Goal: Task Accomplishment & Management: Use online tool/utility

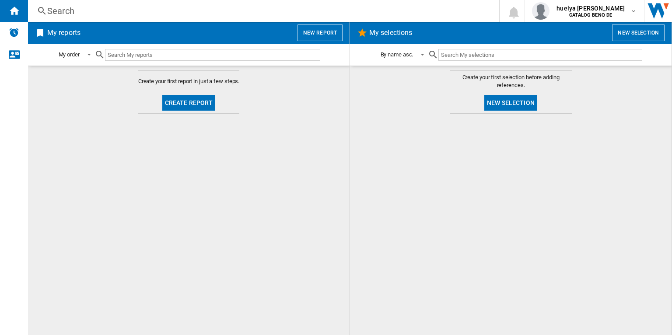
click at [64, 123] on md-content "Create your first report in just a few steps. Create report" at bounding box center [189, 200] width 322 height 269
click at [324, 35] on button "New report" at bounding box center [319, 32] width 45 height 17
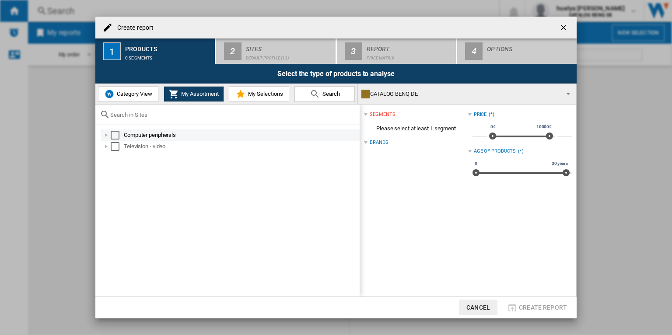
click at [102, 133] on div at bounding box center [106, 135] width 9 height 9
click at [118, 148] on div at bounding box center [116, 146] width 9 height 9
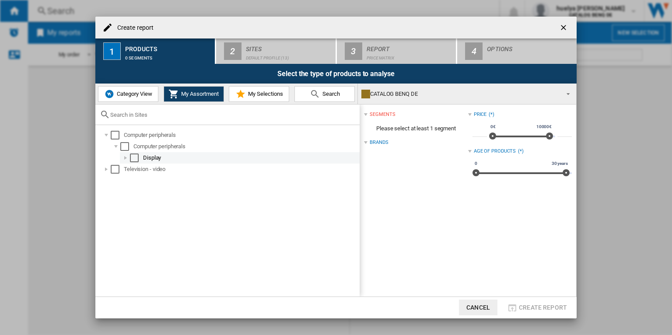
click at [125, 159] on div at bounding box center [125, 158] width 9 height 9
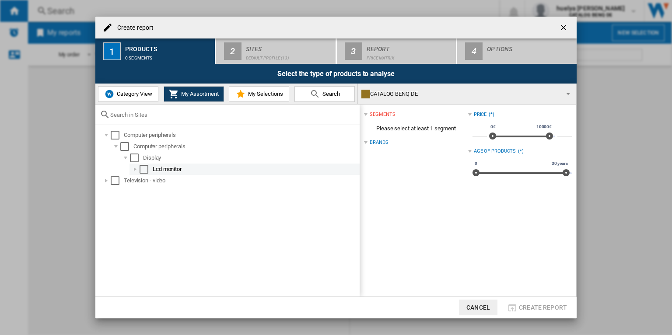
click at [136, 168] on div at bounding box center [135, 169] width 9 height 9
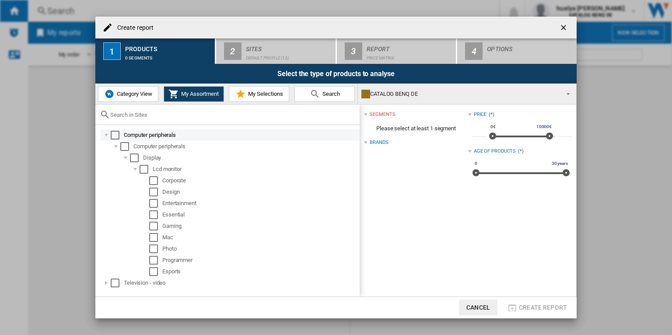
click at [114, 133] on div "Select" at bounding box center [115, 135] width 9 height 9
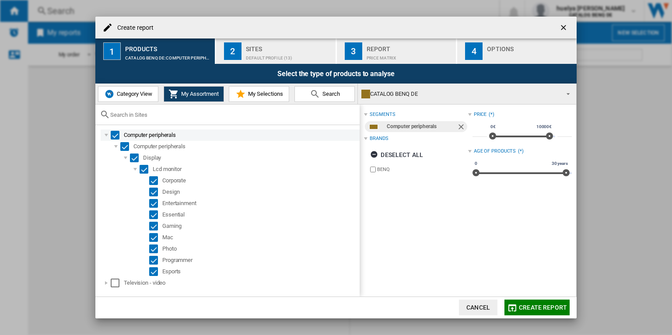
click at [113, 135] on div "Select" at bounding box center [115, 135] width 9 height 9
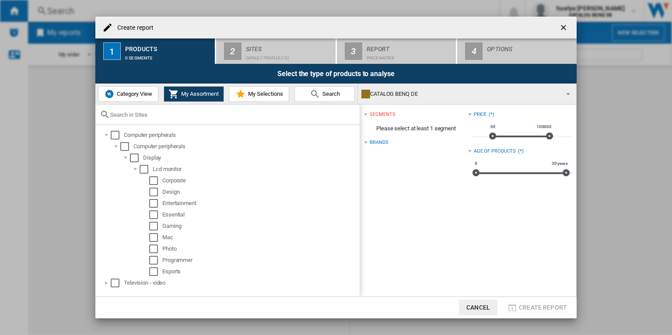
click at [565, 26] on ng-md-icon "getI18NText('BUTTONS.CLOSE_DIALOG')" at bounding box center [564, 28] width 10 height 10
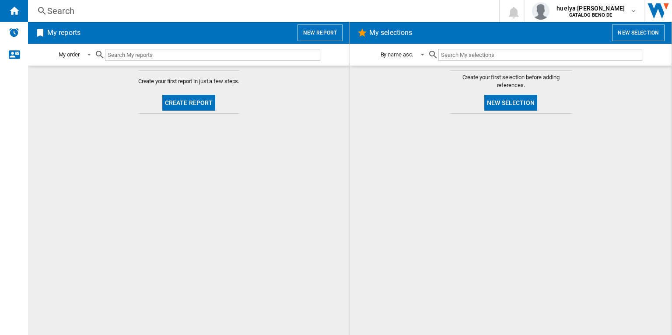
click at [248, 174] on md-content "Create your first report in just a few steps. Create report" at bounding box center [189, 200] width 322 height 269
click at [333, 32] on button "New report" at bounding box center [319, 32] width 45 height 17
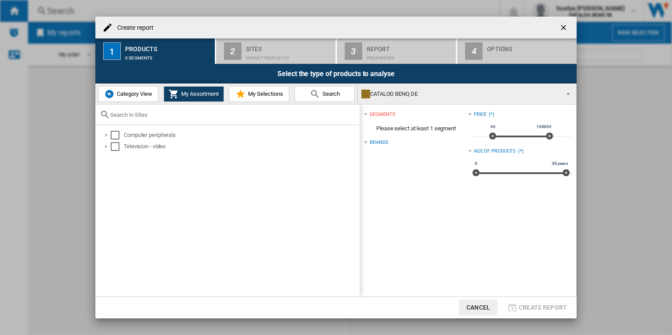
click at [133, 91] on span "Category View" at bounding box center [134, 94] width 38 height 7
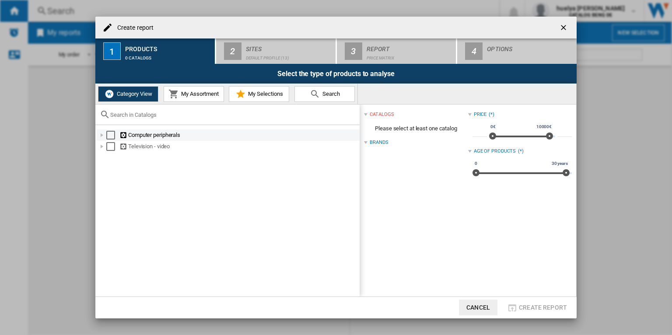
click at [101, 135] on div at bounding box center [102, 135] width 9 height 9
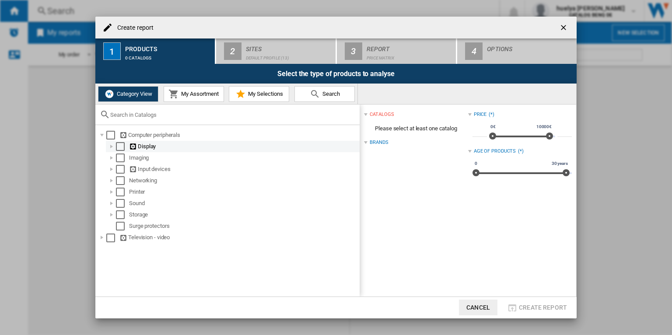
click at [113, 146] on div at bounding box center [111, 146] width 9 height 9
click at [119, 147] on div "Select" at bounding box center [120, 146] width 9 height 9
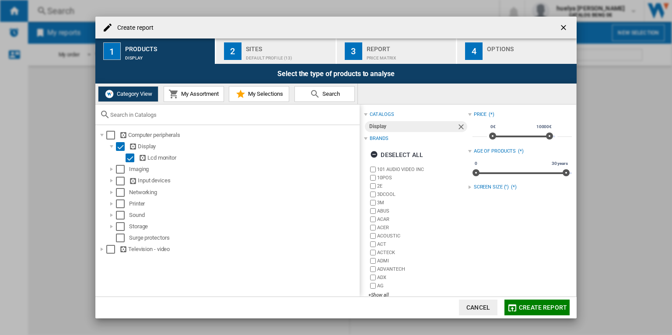
click at [468, 188] on div at bounding box center [469, 186] width 3 height 3
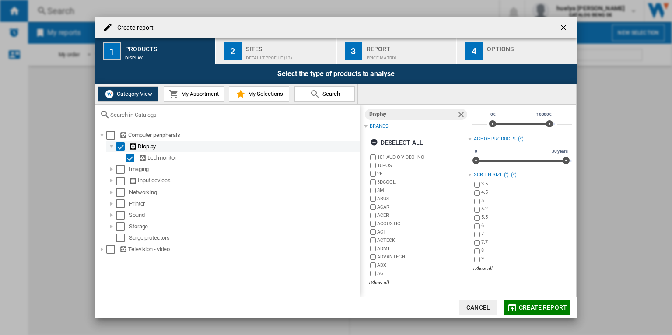
click at [120, 147] on div "Select" at bounding box center [120, 146] width 9 height 9
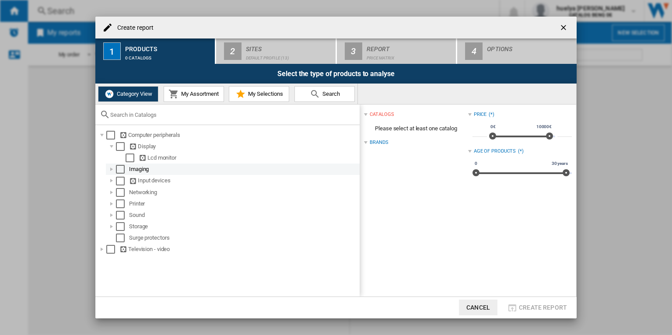
click at [108, 170] on div at bounding box center [111, 169] width 9 height 9
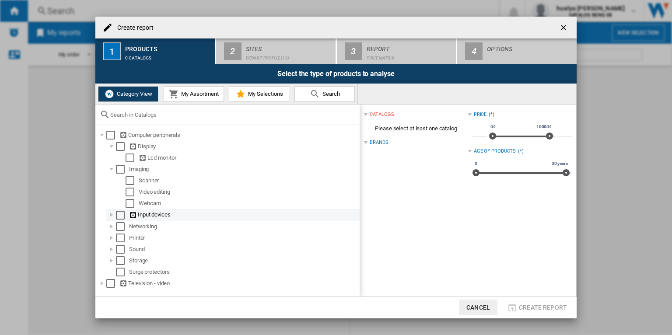
click at [110, 217] on div at bounding box center [111, 214] width 9 height 9
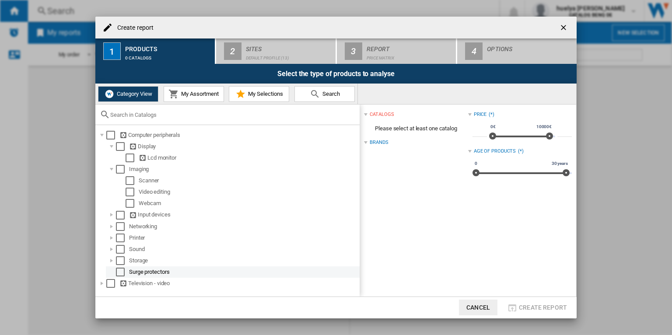
click at [122, 271] on div "Select" at bounding box center [120, 272] width 9 height 9
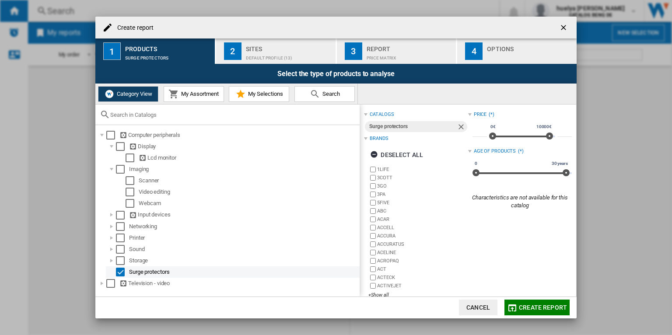
click at [122, 271] on div "Select" at bounding box center [120, 272] width 9 height 9
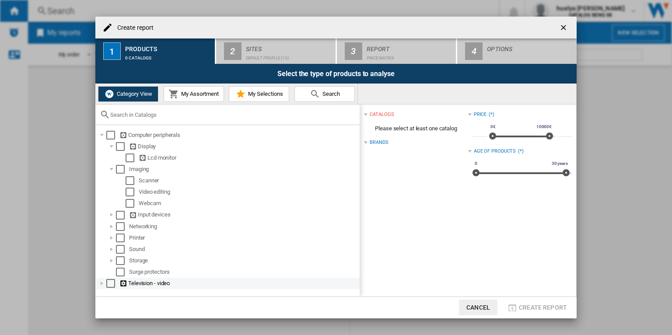
click at [102, 284] on div at bounding box center [102, 283] width 9 height 9
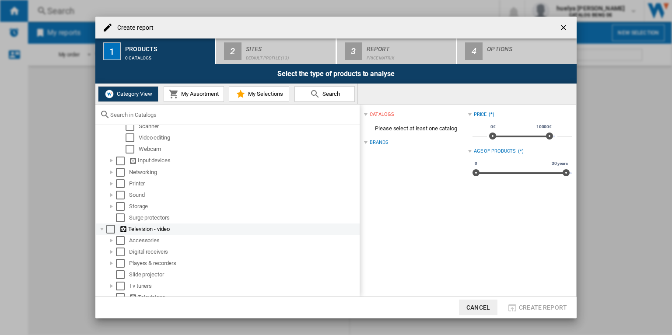
scroll to position [72, 0]
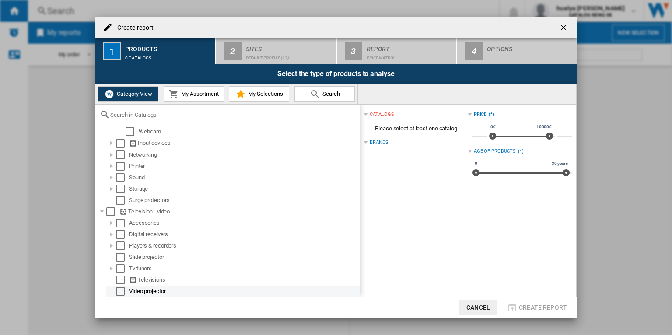
click at [120, 288] on div "Select" at bounding box center [120, 291] width 9 height 9
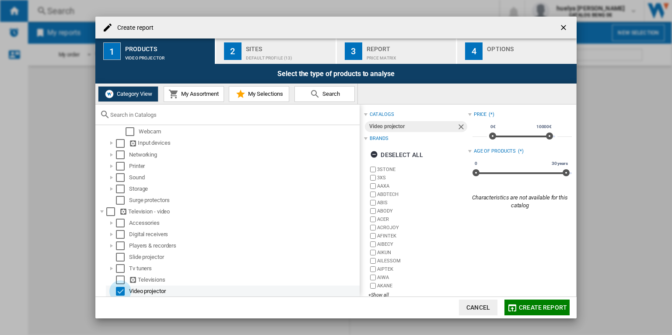
click at [122, 291] on div "Select" at bounding box center [120, 291] width 9 height 9
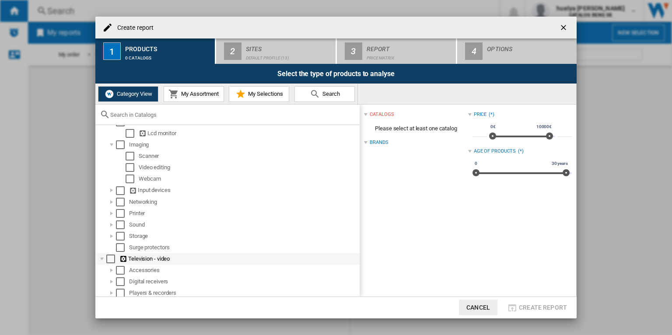
scroll to position [0, 0]
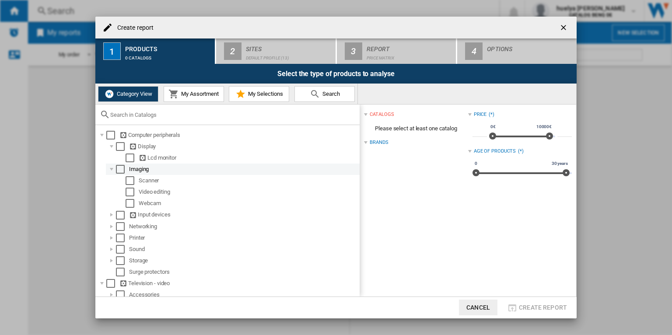
click at [120, 168] on div "Select" at bounding box center [120, 169] width 9 height 9
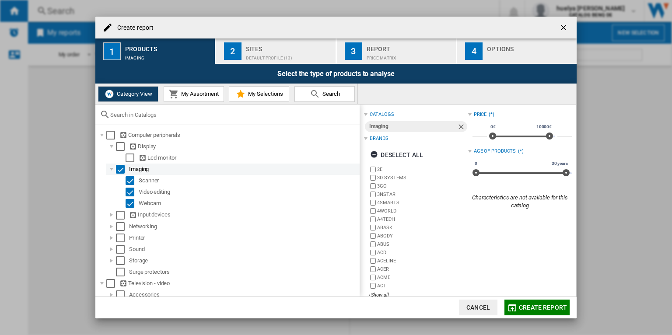
click at [120, 168] on div "Select" at bounding box center [120, 169] width 9 height 9
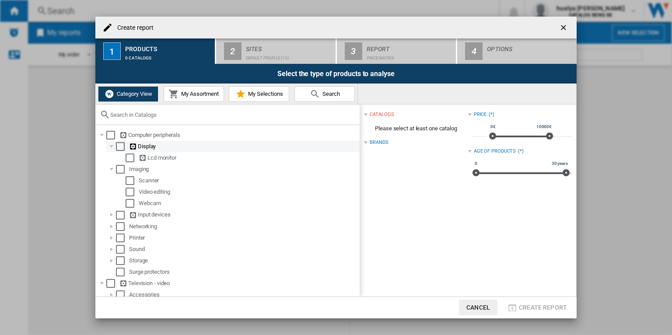
click at [121, 148] on div "Select" at bounding box center [120, 146] width 9 height 9
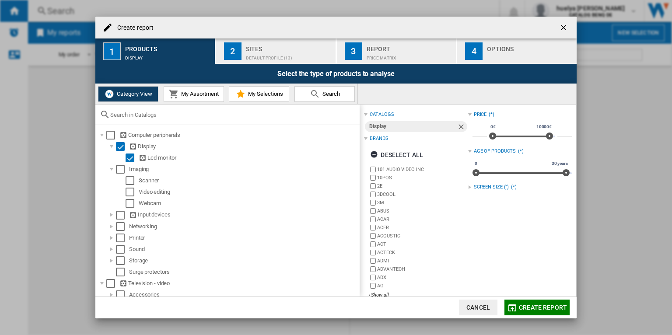
click at [487, 188] on div "SCREEN SIZE (")" at bounding box center [491, 187] width 35 height 7
click at [468, 185] on div at bounding box center [469, 186] width 3 height 3
click at [119, 145] on div "Select" at bounding box center [120, 146] width 9 height 9
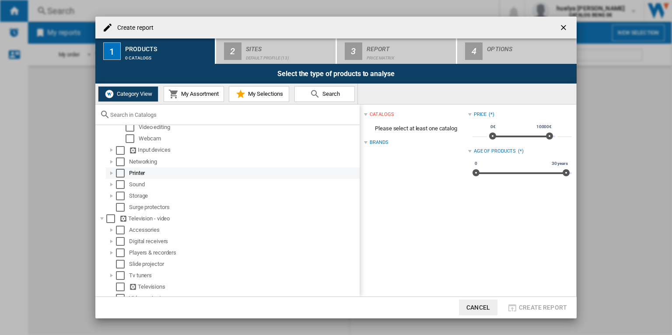
scroll to position [77, 0]
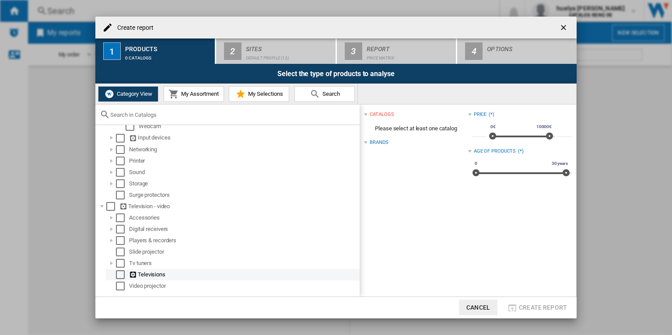
click at [120, 275] on div "Select" at bounding box center [120, 274] width 9 height 9
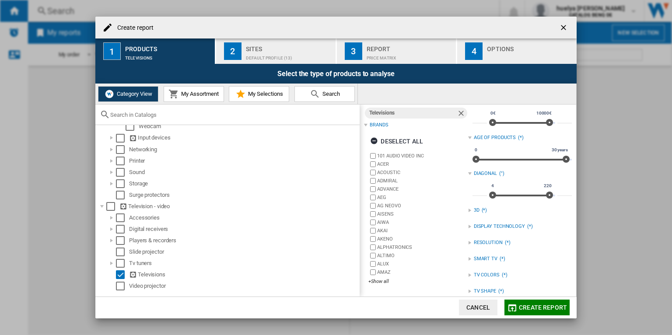
scroll to position [23, 0]
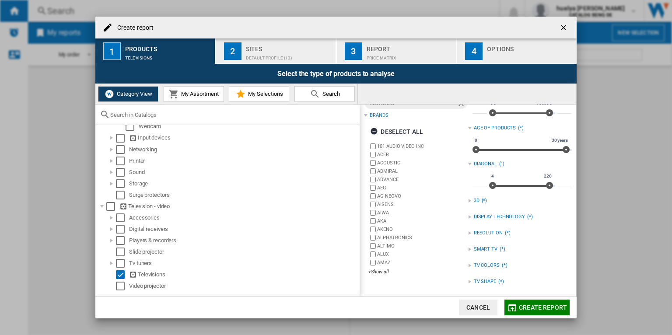
click at [474, 216] on div "DISPLAY TECHNOLOGY" at bounding box center [499, 216] width 51 height 7
click at [475, 231] on div "RESOLUTION" at bounding box center [488, 233] width 29 height 7
click at [478, 216] on div "DISPLAY TECHNOLOGY" at bounding box center [499, 216] width 51 height 7
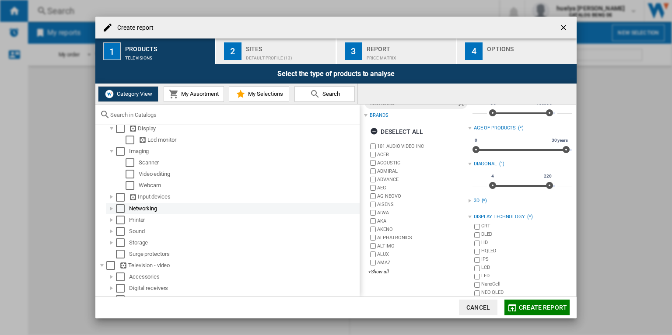
scroll to position [0, 0]
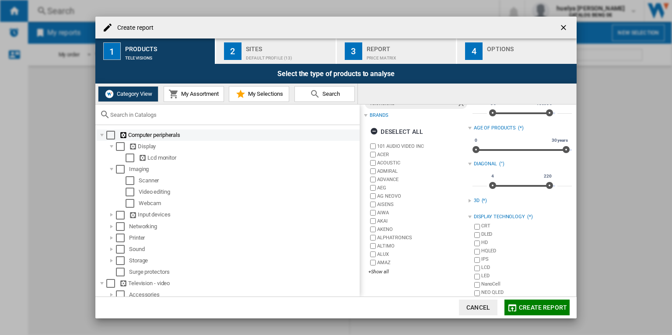
click at [104, 135] on div at bounding box center [102, 135] width 9 height 9
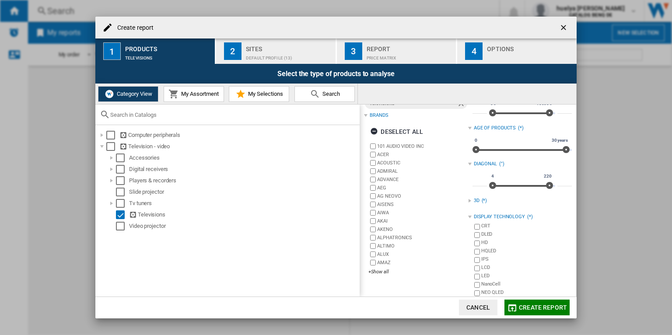
click at [185, 99] on button "My Assortment" at bounding box center [194, 94] width 60 height 16
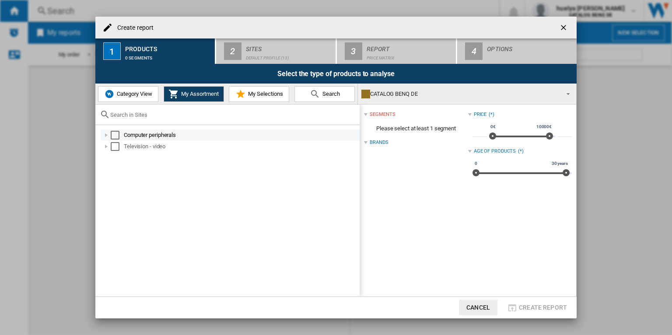
click at [112, 134] on div "Select" at bounding box center [115, 135] width 9 height 9
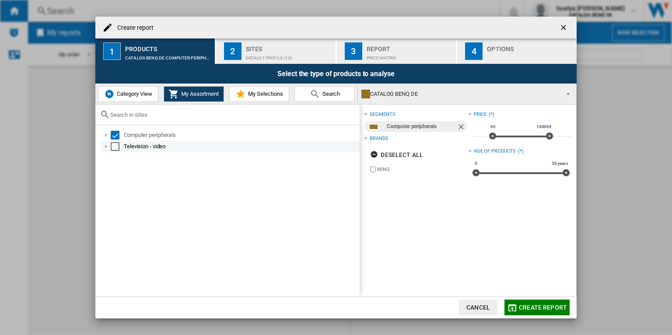
click at [114, 144] on div "Select" at bounding box center [115, 146] width 9 height 9
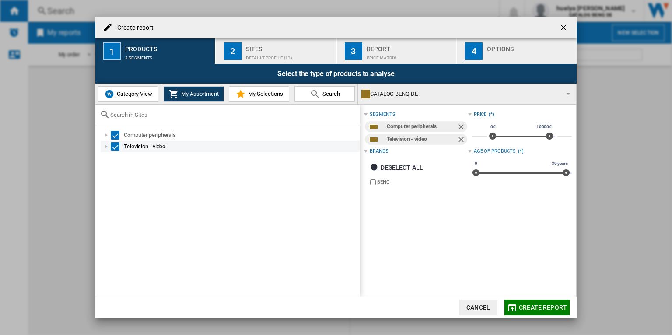
click at [108, 148] on div at bounding box center [106, 146] width 9 height 9
click at [105, 135] on div at bounding box center [106, 135] width 9 height 9
click at [116, 146] on div at bounding box center [116, 146] width 9 height 9
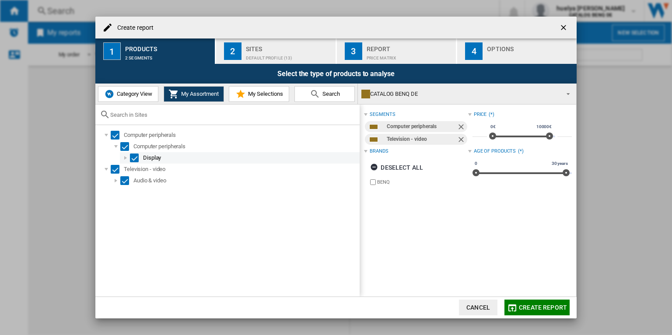
click at [128, 157] on div at bounding box center [125, 158] width 9 height 9
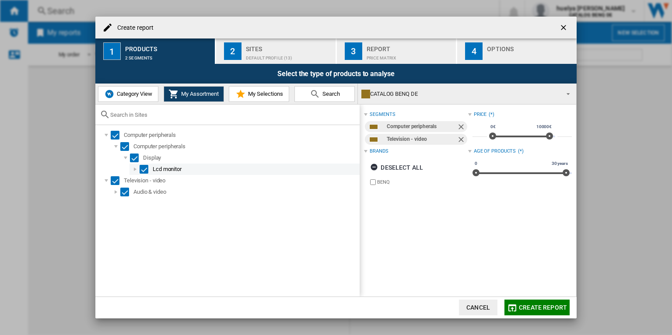
click at [136, 171] on div at bounding box center [135, 169] width 9 height 9
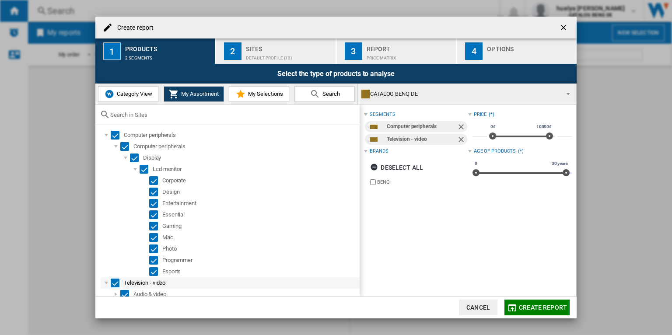
scroll to position [3, 0]
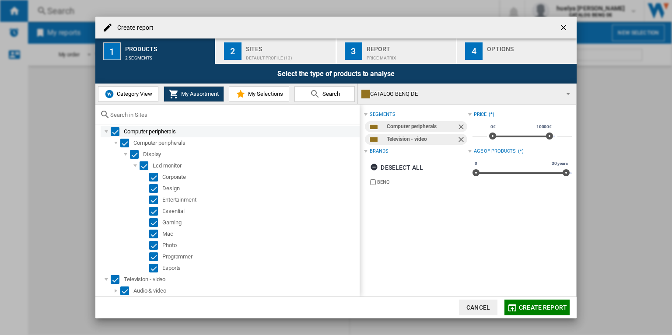
click at [114, 129] on div "Select" at bounding box center [115, 131] width 9 height 9
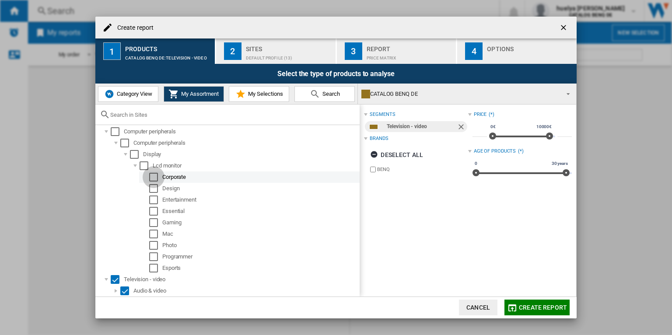
click at [156, 178] on div "Select" at bounding box center [153, 177] width 9 height 9
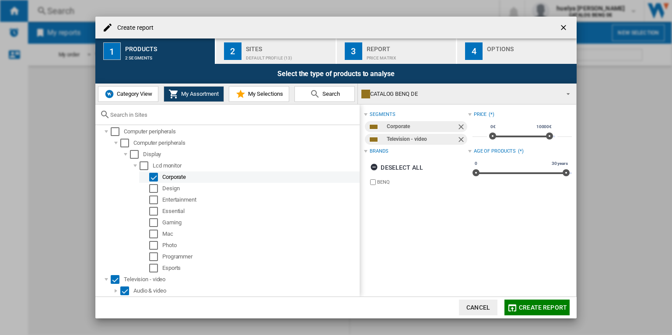
click at [153, 177] on div "Select" at bounding box center [153, 177] width 9 height 9
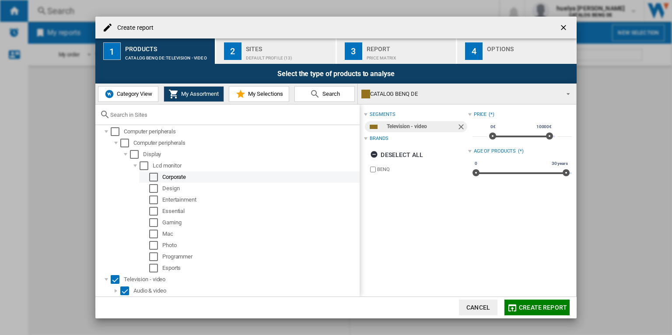
click at [153, 177] on div "Select" at bounding box center [153, 177] width 9 height 9
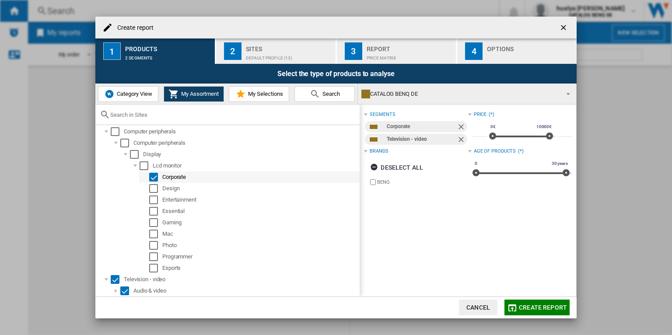
click at [155, 177] on div "Select" at bounding box center [153, 177] width 9 height 9
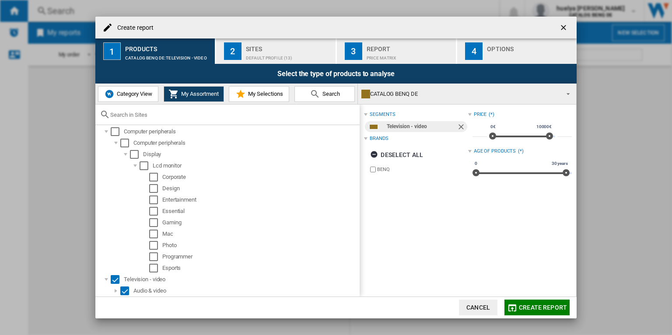
click at [142, 93] on span "Category View" at bounding box center [134, 94] width 38 height 7
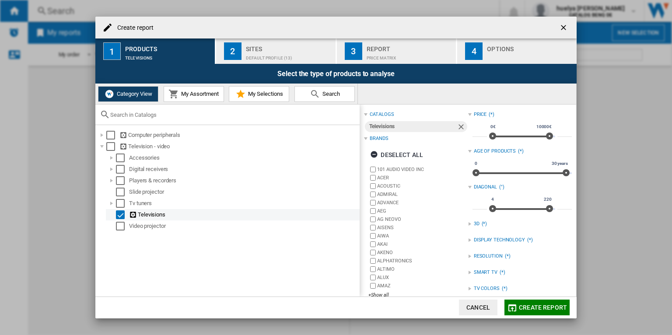
click at [120, 215] on div "Select" at bounding box center [120, 214] width 9 height 9
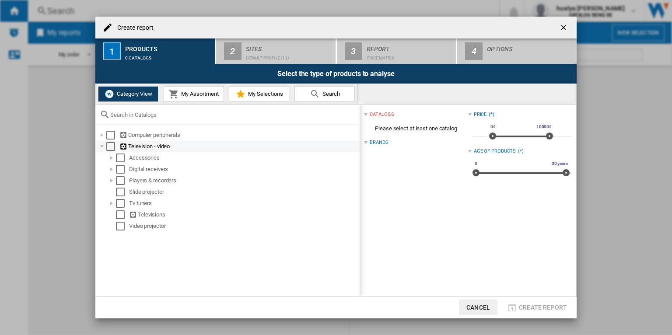
click at [100, 146] on div at bounding box center [102, 146] width 9 height 9
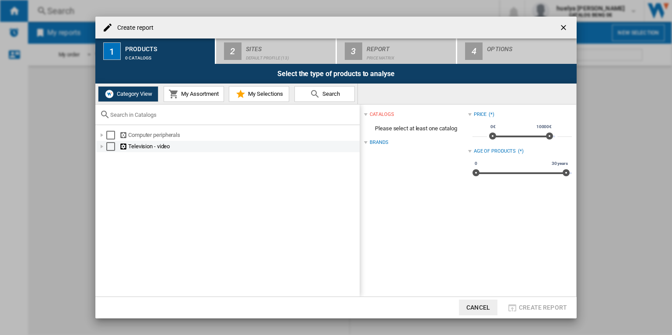
click at [100, 146] on div at bounding box center [102, 146] width 9 height 9
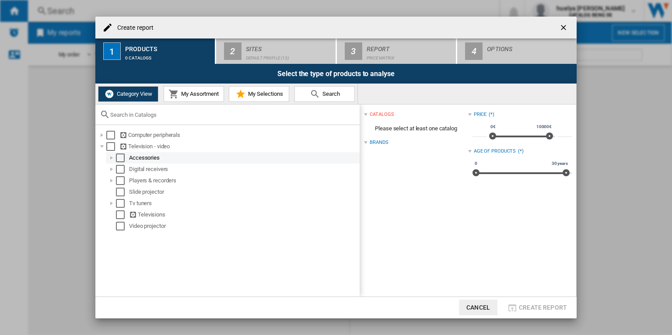
click at [112, 157] on div at bounding box center [111, 158] width 9 height 9
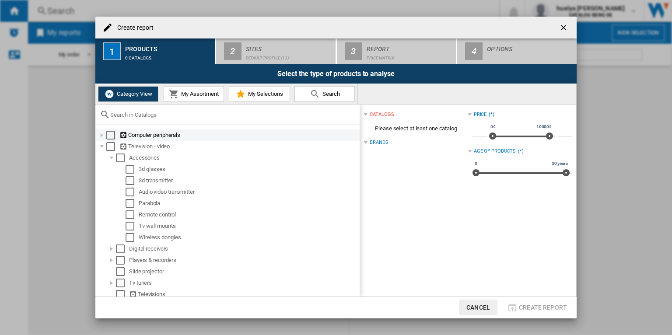
click at [102, 133] on div at bounding box center [102, 135] width 9 height 9
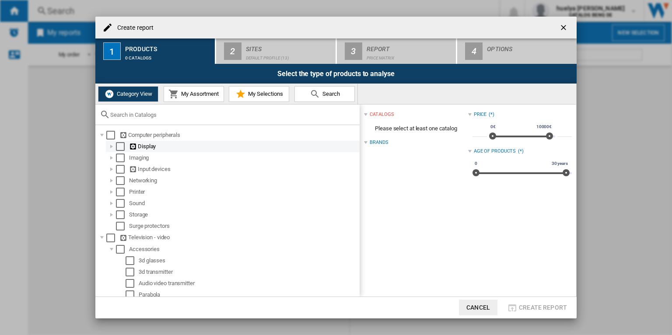
click at [112, 146] on div at bounding box center [111, 146] width 9 height 9
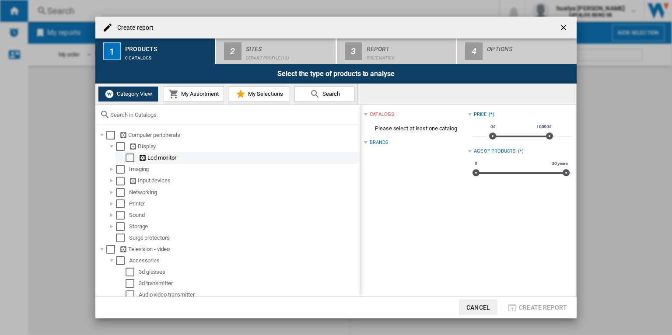
click at [128, 154] on div "Select" at bounding box center [130, 158] width 9 height 9
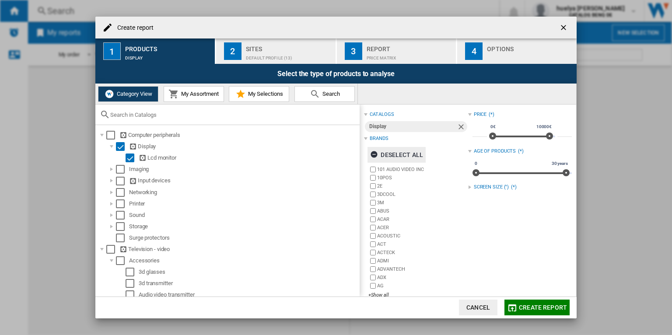
click at [404, 151] on div "Deselect all" at bounding box center [396, 155] width 53 height 16
click at [382, 292] on div "+Show all" at bounding box center [417, 295] width 99 height 7
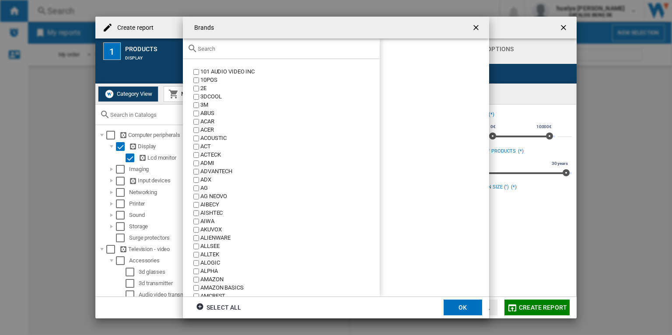
click at [212, 49] on input "text" at bounding box center [287, 48] width 178 height 7
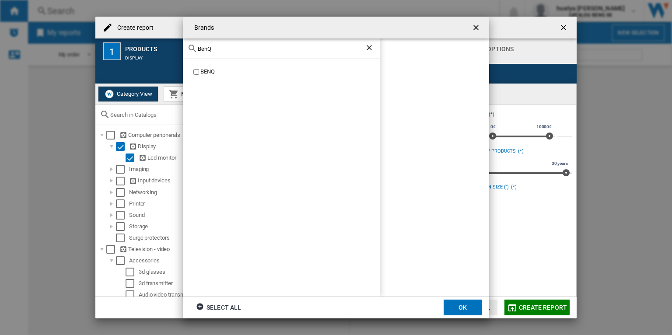
type input "BenQ"
click at [239, 47] on input "BenQ" at bounding box center [281, 48] width 167 height 7
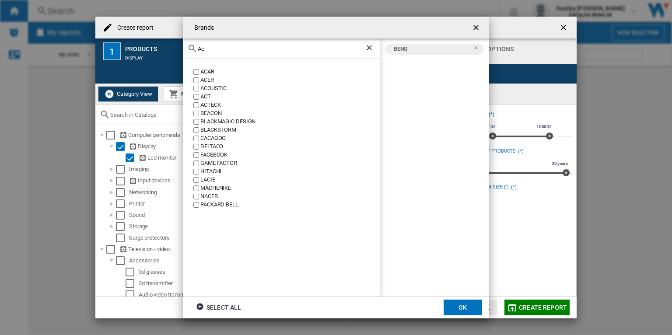
type input "A"
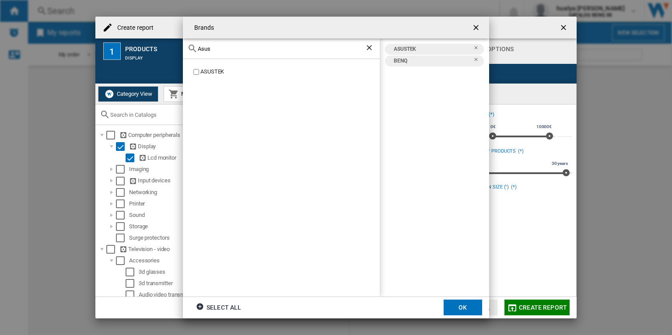
click at [217, 49] on input "Asus" at bounding box center [281, 48] width 167 height 7
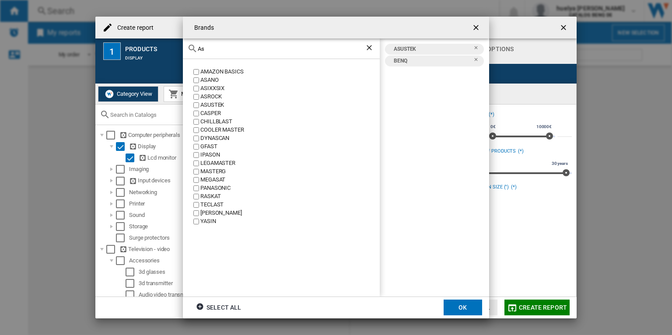
type input "A"
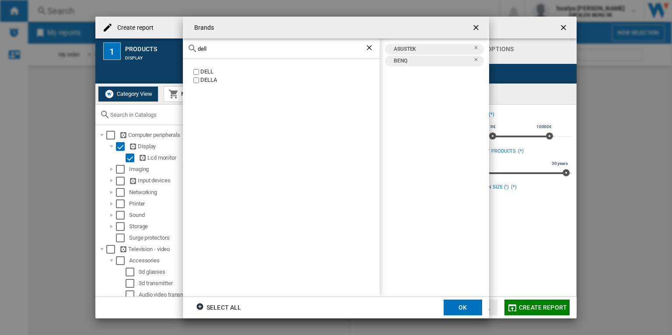
type input "dell"
click at [213, 47] on input "dell" at bounding box center [281, 48] width 167 height 7
type input "Acer"
click at [221, 48] on input "Acer" at bounding box center [281, 48] width 167 height 7
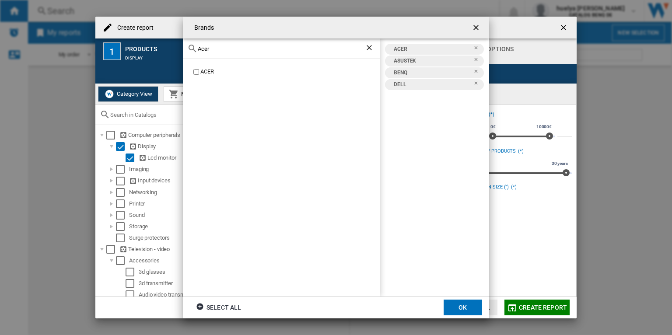
click at [221, 48] on input "Acer" at bounding box center [281, 48] width 167 height 7
click at [214, 50] on input "ii" at bounding box center [281, 48] width 167 height 7
type input "samsu"
click at [209, 69] on div "SAMSUNG" at bounding box center [289, 72] width 179 height 8
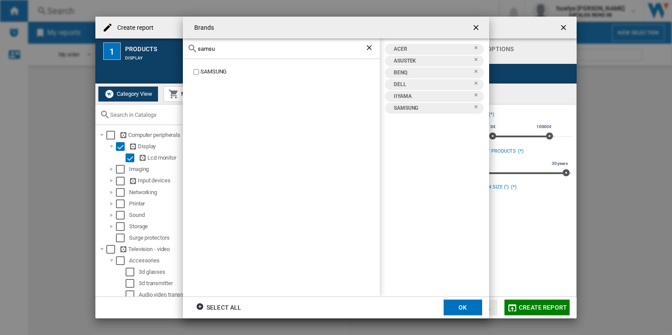
click at [460, 310] on button "OK" at bounding box center [463, 308] width 38 height 16
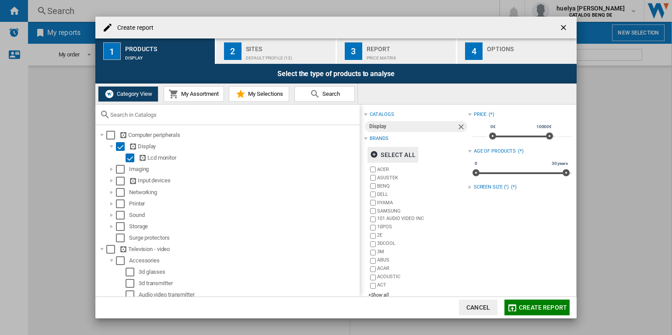
click at [264, 50] on div "Sites" at bounding box center [289, 46] width 86 height 9
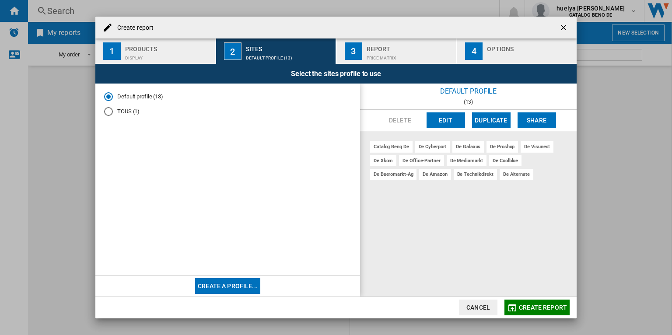
click at [449, 121] on button "Edit" at bounding box center [446, 120] width 38 height 16
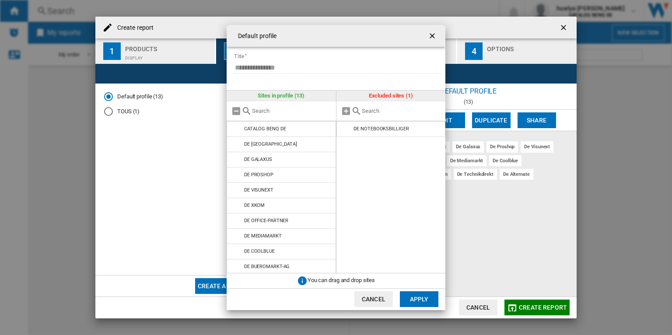
click at [434, 34] on ng-md-icon "getI18NText('BUTTONS.CLOSE_DIALOG')" at bounding box center [433, 36] width 10 height 10
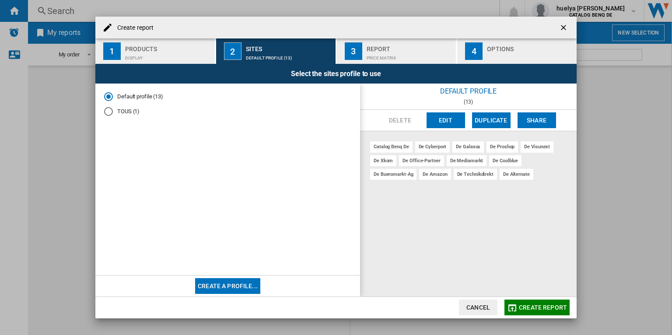
click at [248, 285] on button "Create a profile..." at bounding box center [227, 286] width 65 height 16
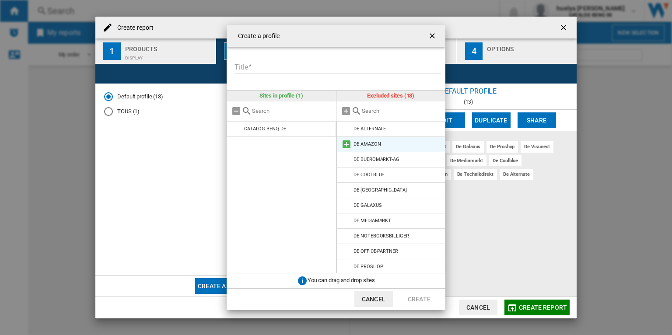
click at [346, 142] on md-icon "{{::title}} {{::getI18NText('BUTTONS.CANCEL')}} ..." at bounding box center [346, 144] width 10 height 10
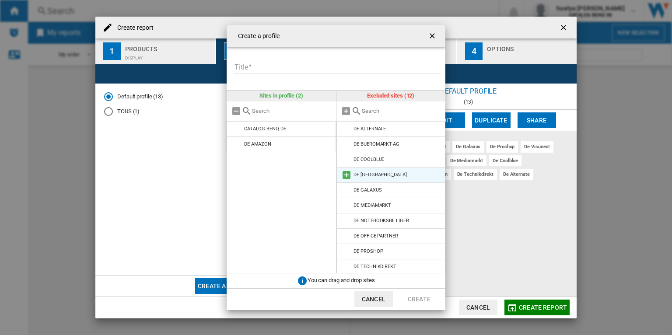
click at [349, 173] on md-icon "{{::title}} {{::getI18NText('BUTTONS.CANCEL')}} ..." at bounding box center [346, 175] width 10 height 10
click at [289, 70] on input "Title" at bounding box center [337, 67] width 207 height 13
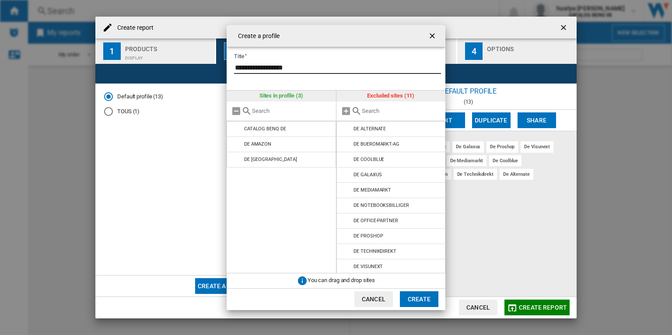
type input "**********"
click at [424, 296] on button "Create" at bounding box center [419, 299] width 38 height 16
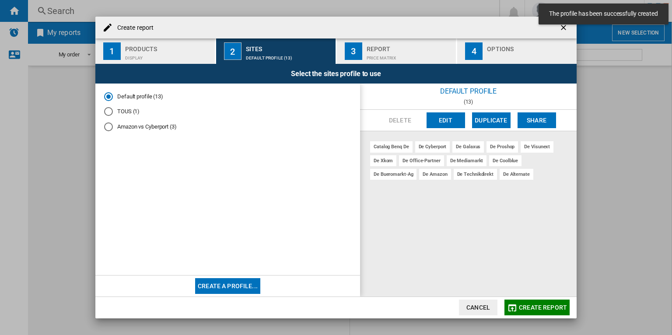
click at [130, 128] on md-radio-button "Amazon vs Cyberport (3)" at bounding box center [227, 127] width 247 height 8
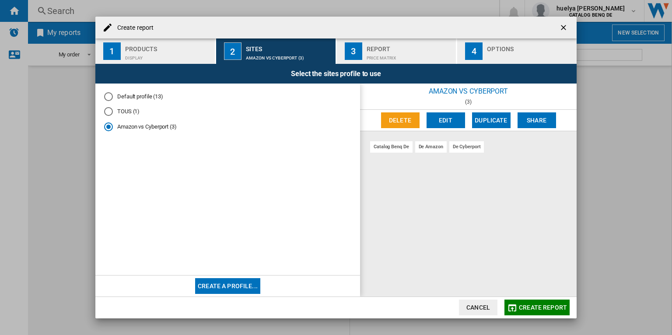
click at [377, 51] on div "Price Matrix" at bounding box center [410, 55] width 86 height 9
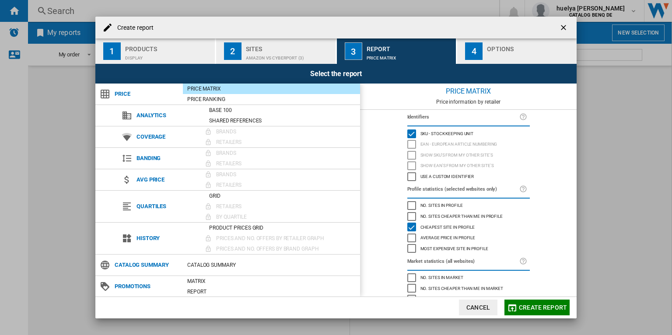
click at [287, 53] on div "Amazon vs Cyberport (3)" at bounding box center [289, 55] width 86 height 9
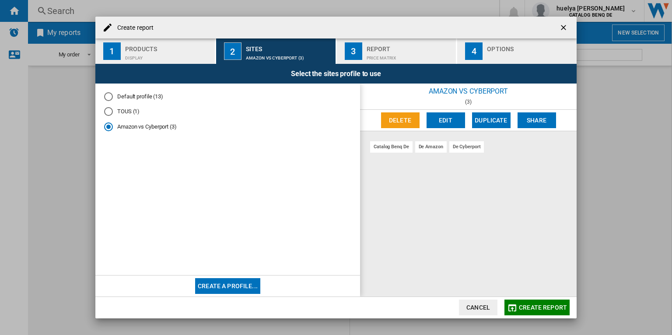
click at [451, 122] on button "Edit" at bounding box center [446, 120] width 38 height 16
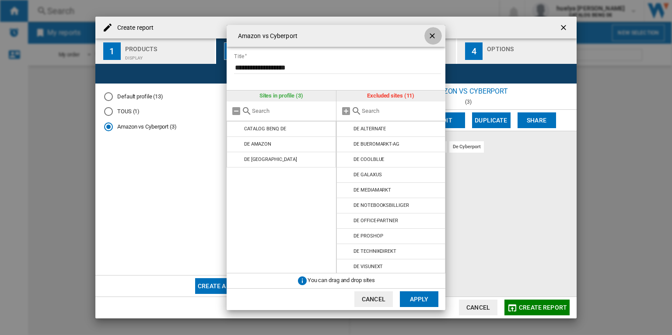
click at [435, 36] on ng-md-icon "getI18NText('BUTTONS.CLOSE_DIALOG')" at bounding box center [433, 36] width 10 height 10
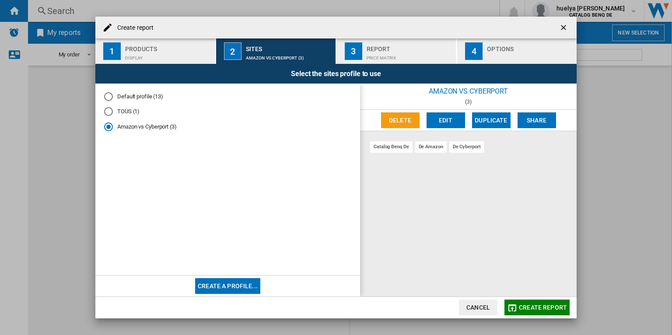
click at [147, 49] on div "Products" at bounding box center [168, 46] width 86 height 9
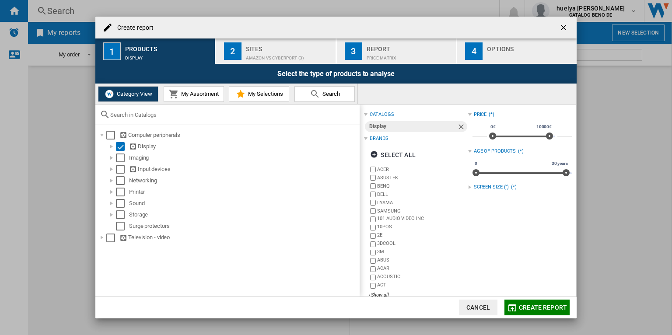
click at [303, 52] on div "Amazon vs Cyberport (3)" at bounding box center [289, 55] width 86 height 9
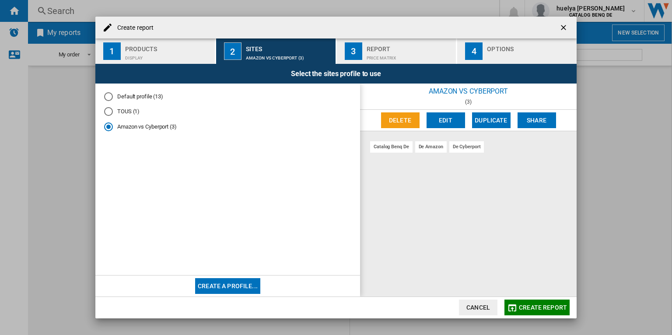
click at [166, 57] on div "Display" at bounding box center [168, 55] width 86 height 9
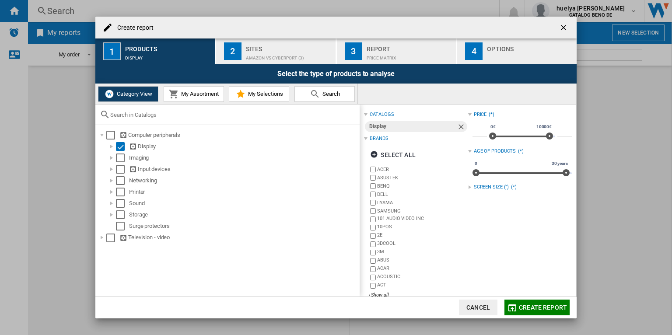
click at [264, 45] on div "Sites" at bounding box center [289, 46] width 86 height 9
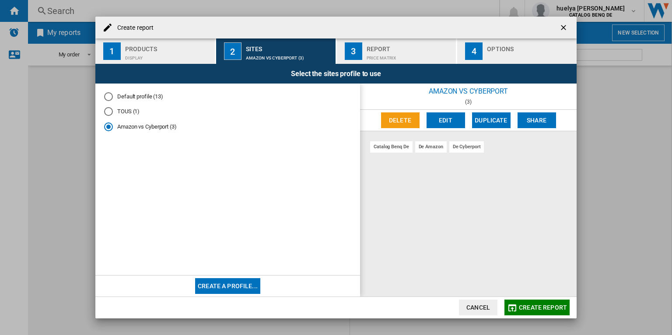
click at [376, 54] on div "Price Matrix" at bounding box center [410, 55] width 86 height 9
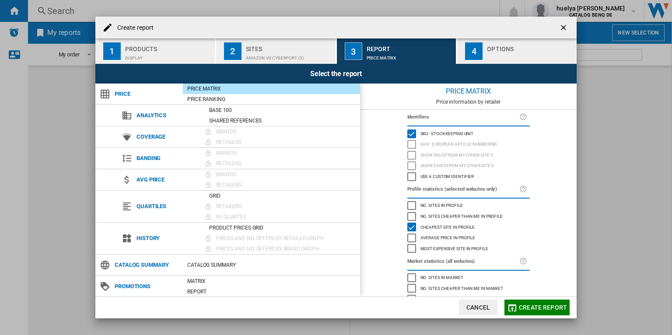
click at [409, 203] on div "No. sites in profile" at bounding box center [411, 205] width 9 height 9
click at [411, 249] on div "Most expensive site in profile" at bounding box center [411, 248] width 9 height 9
click at [492, 56] on div "button" at bounding box center [530, 55] width 86 height 9
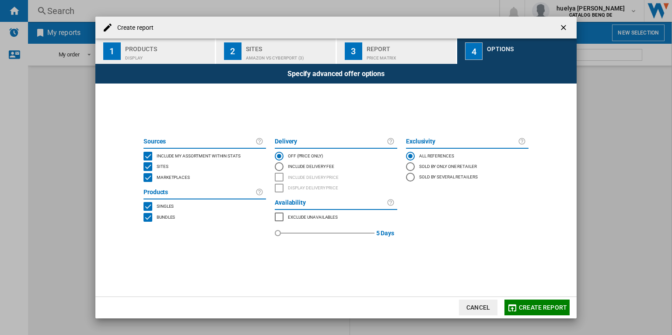
click at [549, 304] on span "Create report" at bounding box center [543, 307] width 48 height 7
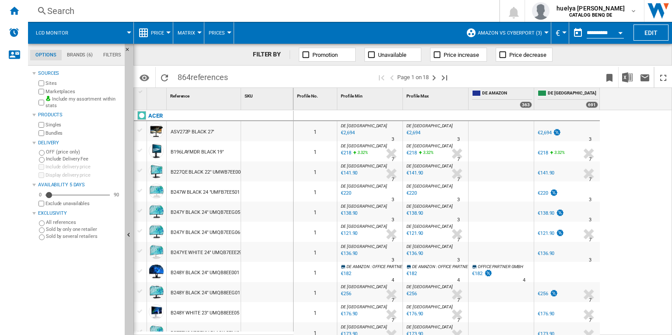
click at [94, 33] on span at bounding box center [104, 33] width 49 height 22
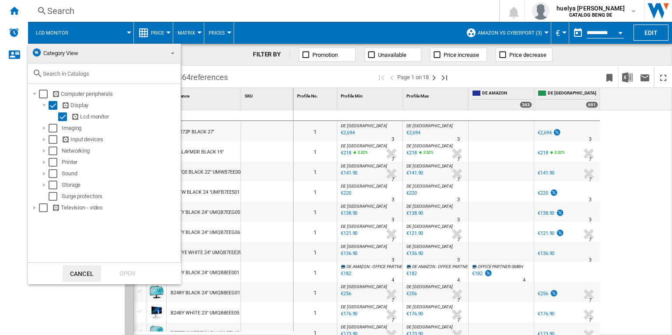
click at [91, 36] on md-backdrop at bounding box center [336, 167] width 672 height 335
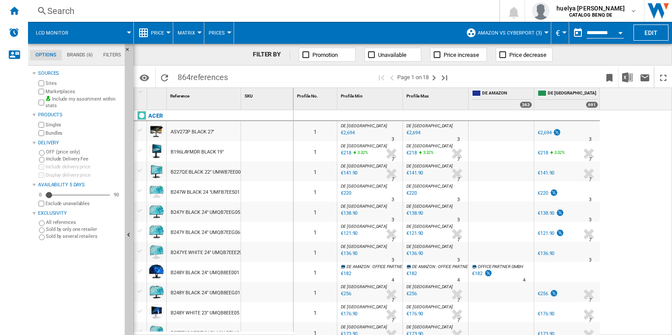
click at [76, 56] on md-tab-item "Brands (6)" at bounding box center [80, 55] width 36 height 10
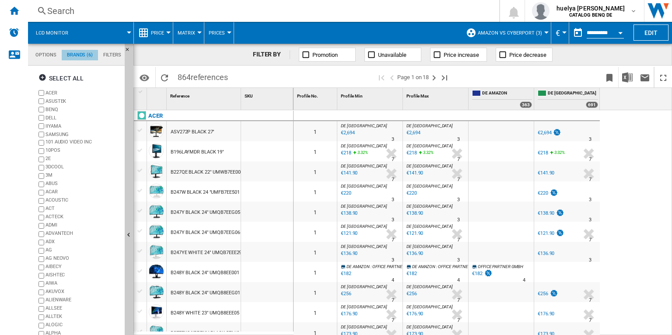
scroll to position [33, 0]
click at [126, 49] on ng-md-icon "Hide" at bounding box center [130, 52] width 10 height 10
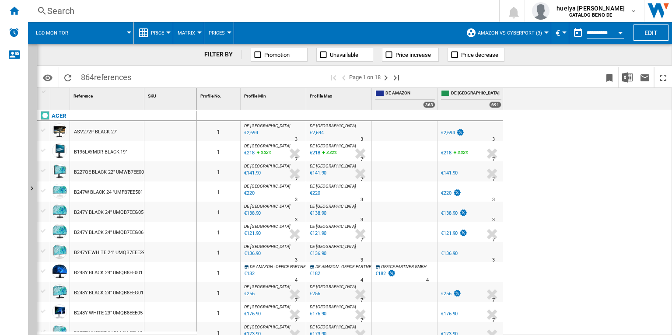
click at [89, 76] on span "864 references" at bounding box center [106, 76] width 59 height 18
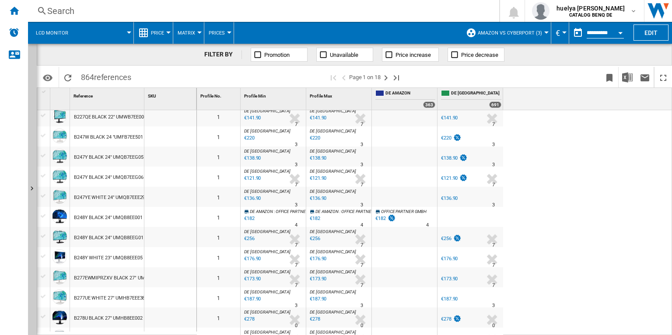
scroll to position [0, 0]
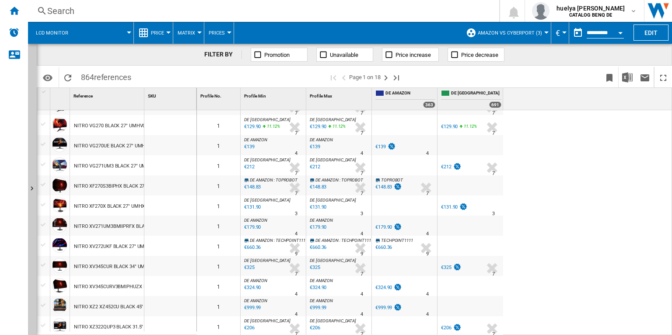
click at [519, 32] on span "Amazon vs Cyberport (3)" at bounding box center [510, 33] width 64 height 6
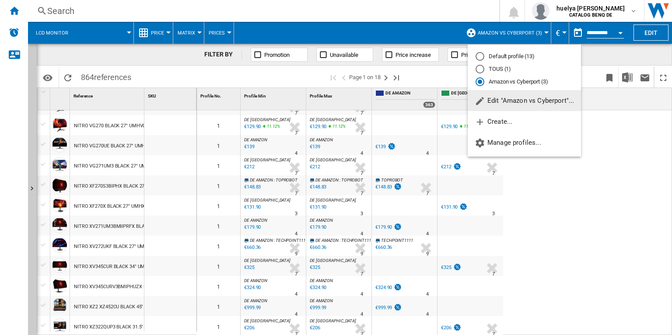
click at [481, 56] on div "Default profile (13)" at bounding box center [480, 56] width 9 height 9
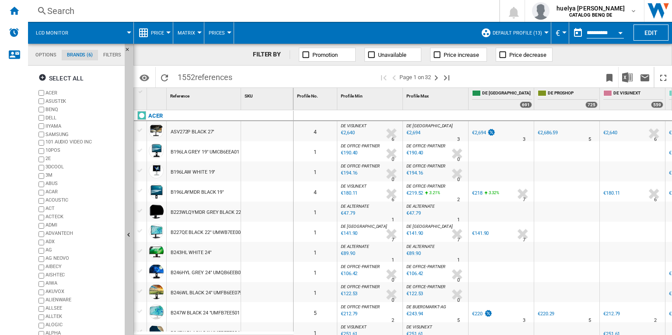
click at [188, 75] on span "1552 references" at bounding box center [204, 76] width 63 height 18
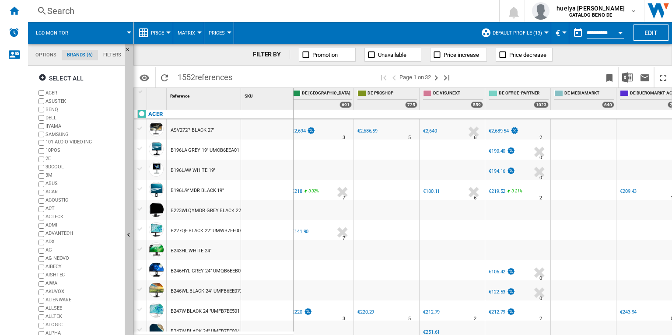
scroll to position [7, 151]
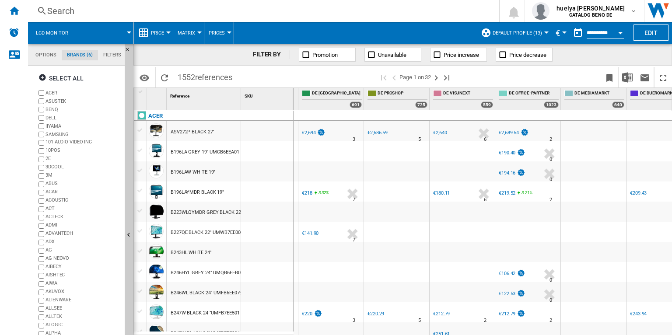
click at [508, 173] on div "€194.16" at bounding box center [507, 173] width 17 height 6
click at [657, 35] on button "Edit" at bounding box center [650, 32] width 35 height 16
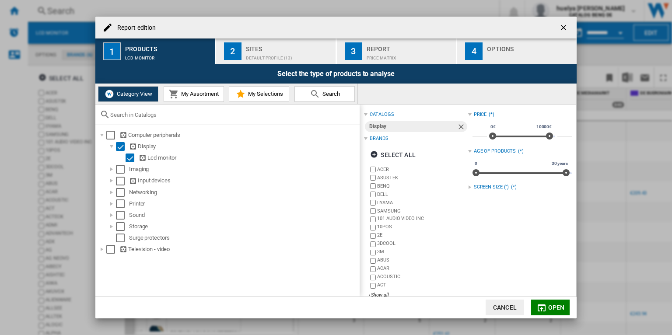
click at [470, 189] on div "SCREEN SIZE (") (*)" at bounding box center [520, 187] width 104 height 11
click at [468, 188] on div "Report edition ..." at bounding box center [469, 186] width 3 height 3
click at [561, 24] on ng-md-icon "getI18NText('BUTTONS.CLOSE_DIALOG')" at bounding box center [564, 28] width 10 height 10
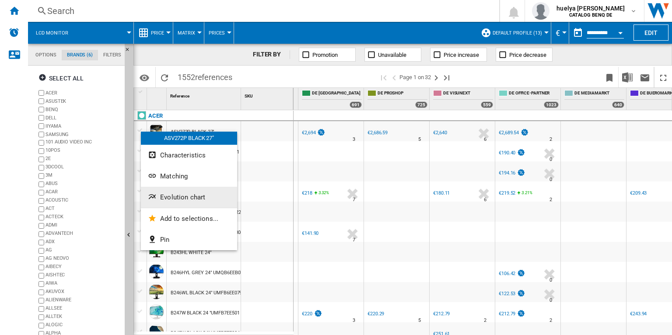
click at [188, 194] on span "Evolution chart" at bounding box center [182, 197] width 45 height 8
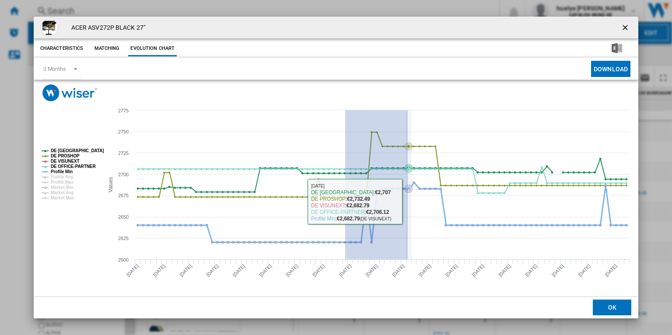
drag, startPoint x: 345, startPoint y: 209, endPoint x: 408, endPoint y: 201, distance: 63.0
click at [409, 201] on icon "Product popup" at bounding box center [409, 184] width 0 height 149
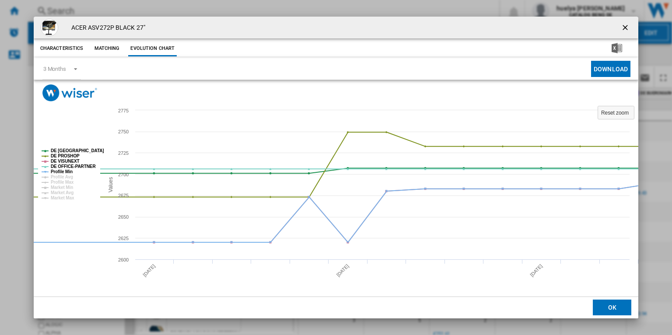
click at [625, 26] on ng-md-icon "getI18NText('BUTTONS.CLOSE_DIALOG')" at bounding box center [626, 28] width 10 height 10
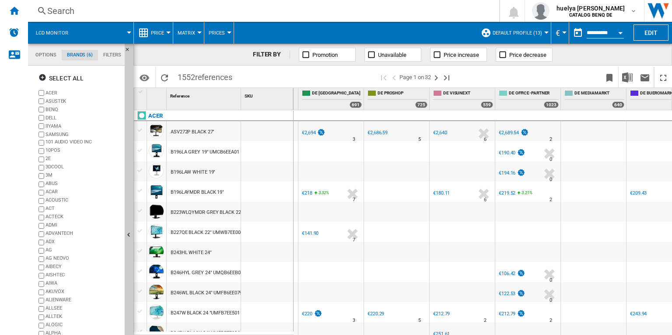
click at [161, 27] on button "Price" at bounding box center [159, 33] width 17 height 22
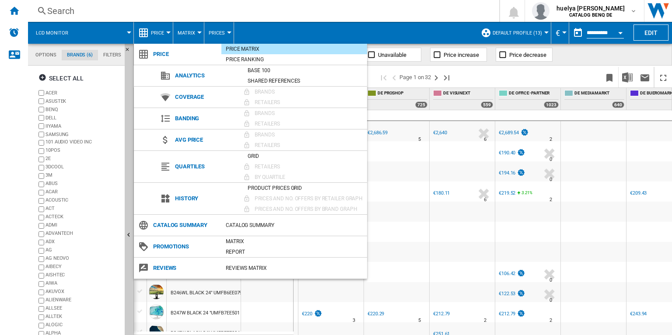
click at [622, 16] on md-backdrop at bounding box center [336, 167] width 672 height 335
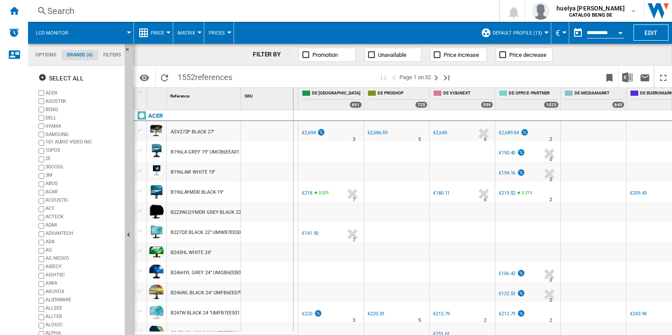
click at [612, 16] on b "CATALOG BENQ DE" at bounding box center [590, 15] width 43 height 6
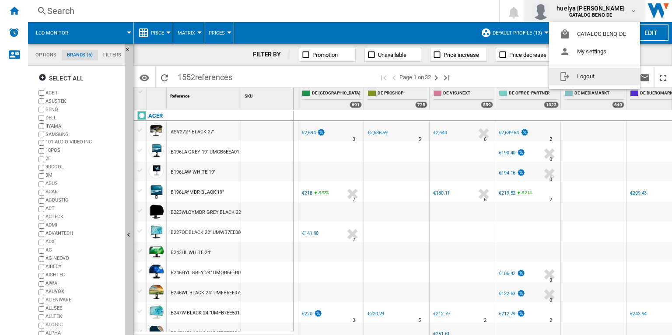
click at [589, 80] on button "Logout" at bounding box center [594, 76] width 91 height 17
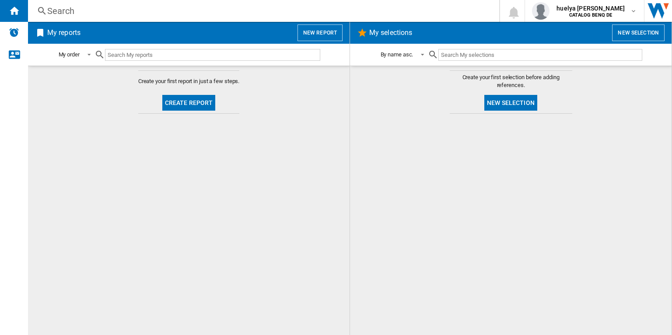
click at [319, 35] on button "New report" at bounding box center [319, 32] width 45 height 17
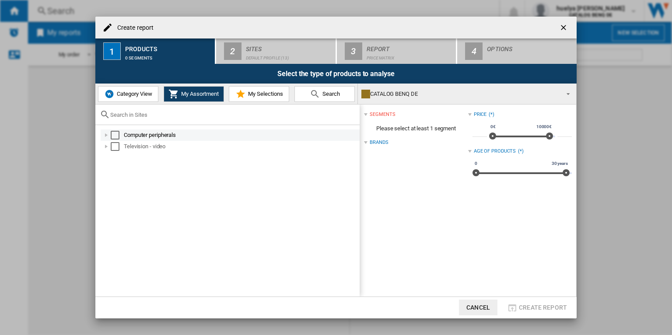
click at [116, 134] on div "Select" at bounding box center [115, 135] width 9 height 9
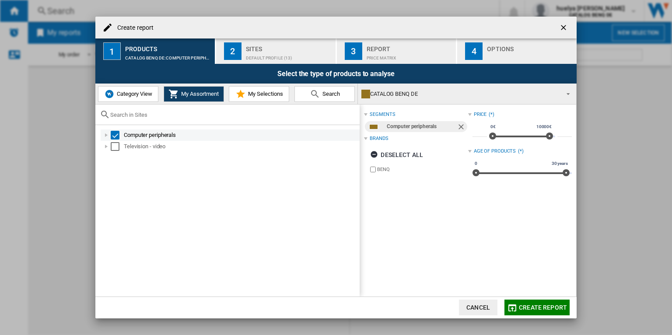
click at [115, 135] on div "Select" at bounding box center [115, 135] width 9 height 9
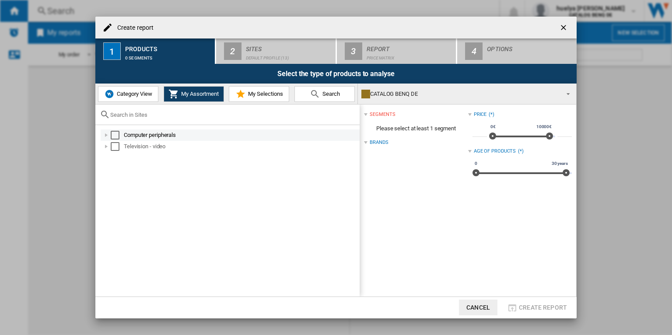
click at [105, 135] on div at bounding box center [106, 135] width 9 height 9
click at [129, 101] on button "Category View" at bounding box center [128, 94] width 60 height 16
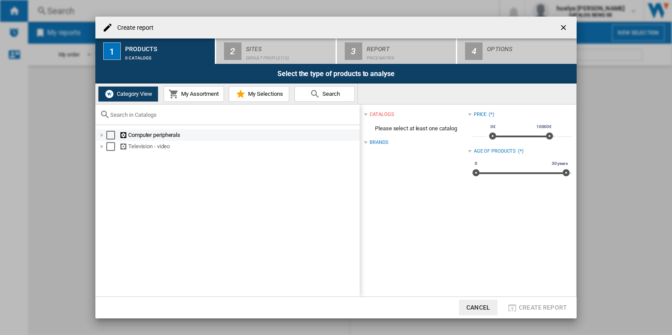
click at [101, 133] on div at bounding box center [102, 135] width 9 height 9
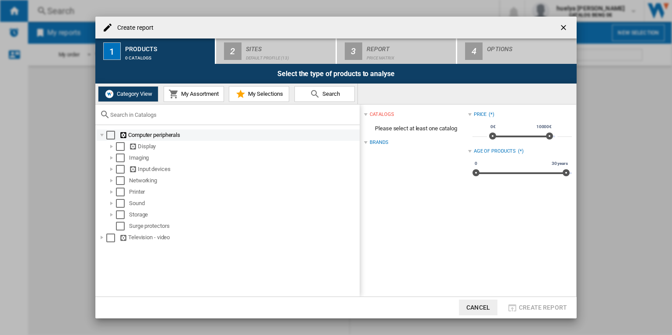
click at [108, 135] on div "Select" at bounding box center [110, 135] width 9 height 9
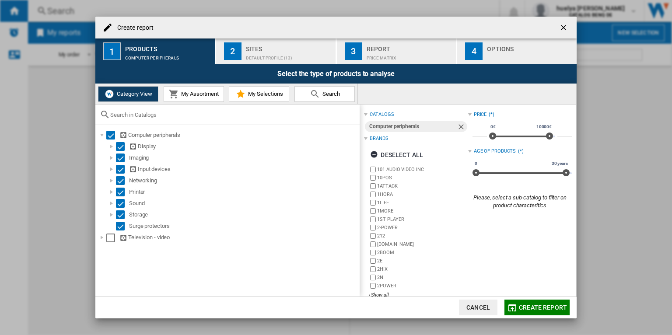
click at [281, 41] on button "2 Sites Default profile (13)" at bounding box center [276, 50] width 120 height 25
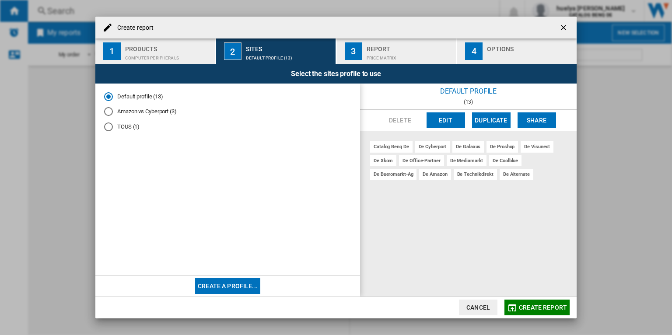
click at [369, 50] on div "Report" at bounding box center [410, 46] width 86 height 9
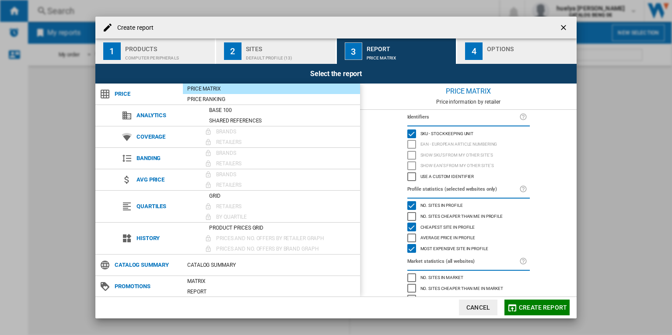
click at [561, 25] on ng-md-icon "getI18NText('BUTTONS.CLOSE_DIALOG')" at bounding box center [564, 28] width 10 height 10
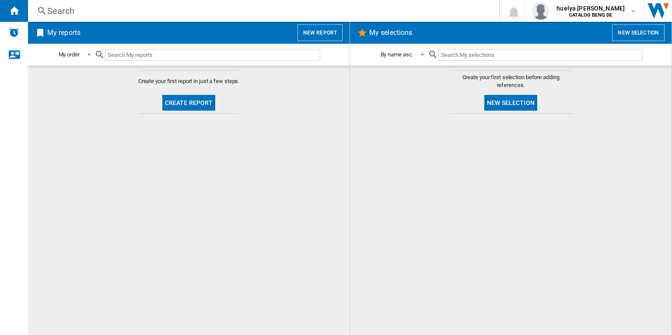
click at [334, 33] on button "New report" at bounding box center [319, 32] width 45 height 17
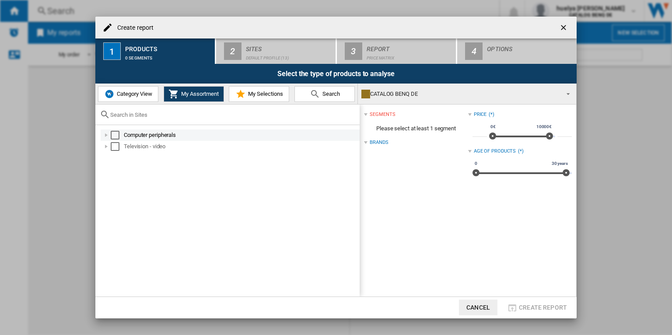
click at [116, 136] on div "Select" at bounding box center [115, 135] width 9 height 9
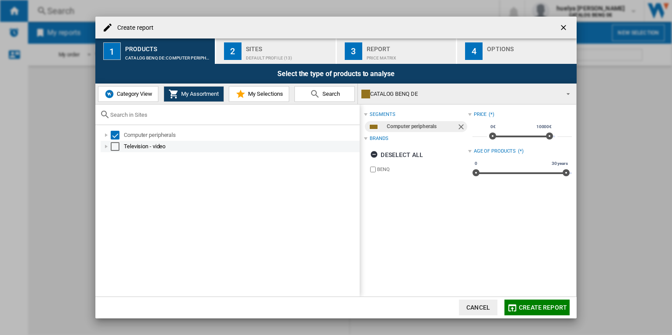
click at [115, 146] on div "Select" at bounding box center [115, 146] width 9 height 9
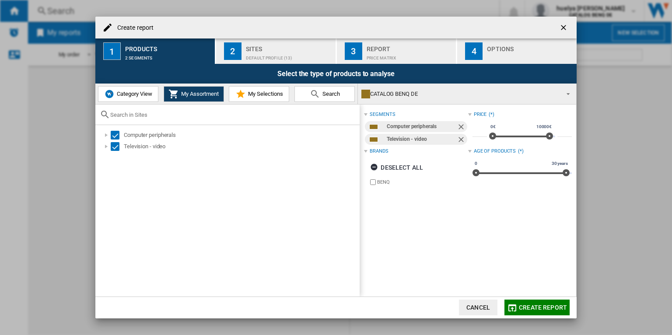
click at [283, 51] on div "Default profile (13)" at bounding box center [289, 55] width 86 height 9
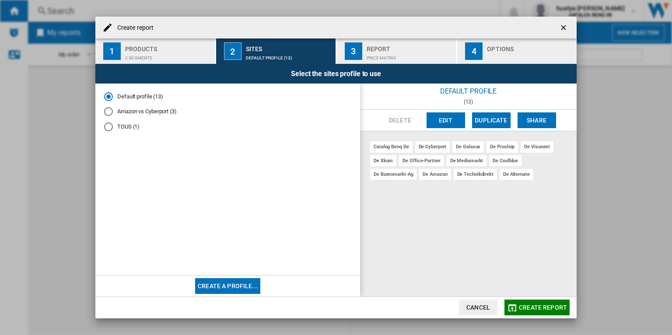
click at [362, 50] on button "3 Report Price Matrix" at bounding box center [397, 50] width 120 height 25
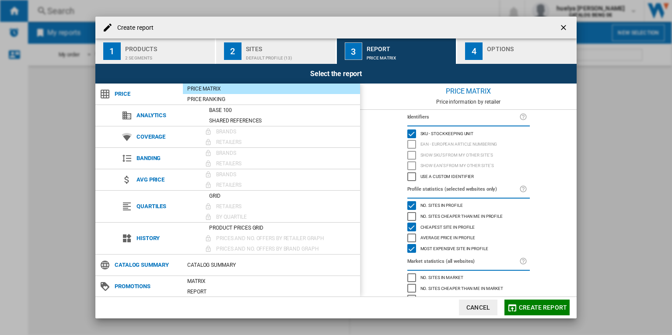
click at [553, 308] on span "Create report" at bounding box center [543, 307] width 48 height 7
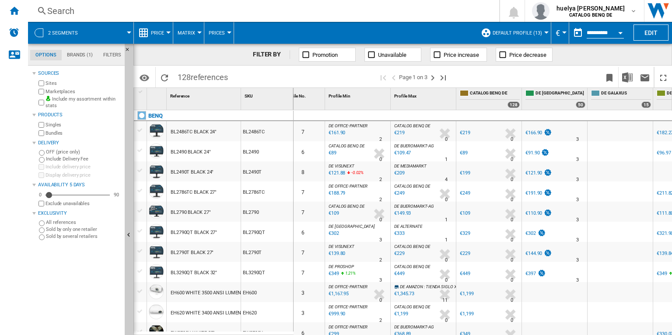
scroll to position [3, 0]
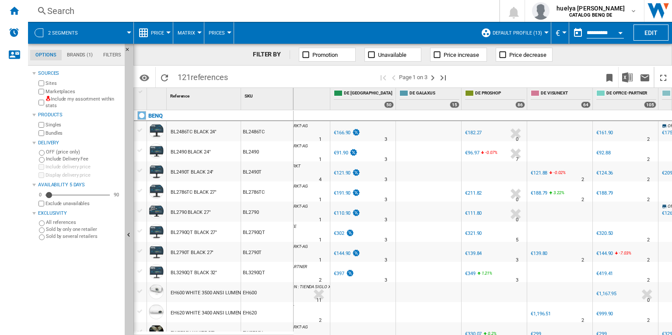
scroll to position [0, 147]
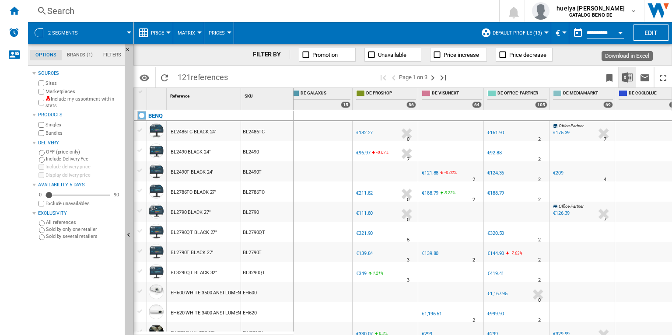
click at [630, 75] on img "Download in Excel" at bounding box center [627, 77] width 10 height 10
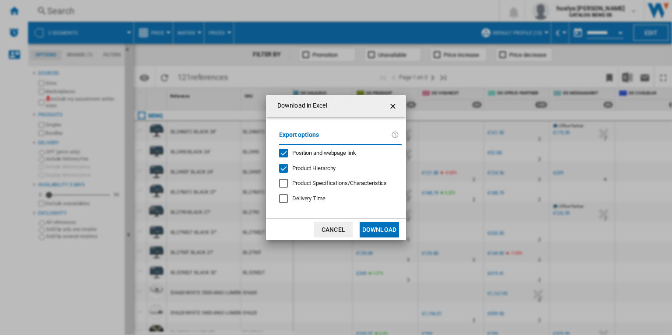
click at [285, 151] on div "Position and webpage link" at bounding box center [283, 153] width 9 height 9
click at [284, 168] on div "Product Hierarchy" at bounding box center [283, 168] width 9 height 9
click at [377, 229] on button "Download" at bounding box center [379, 230] width 39 height 16
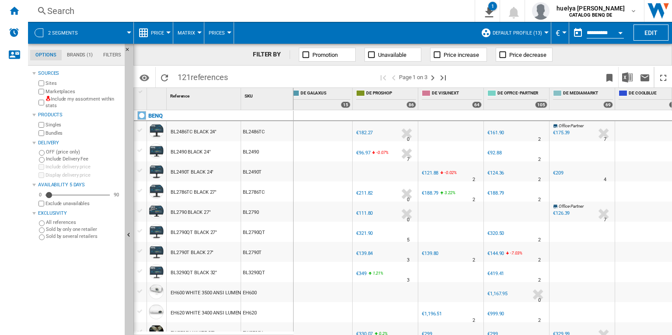
click at [190, 35] on span "Matrix" at bounding box center [186, 33] width 17 height 6
click at [190, 35] on md-backdrop at bounding box center [336, 167] width 672 height 335
click at [163, 33] on span "Price" at bounding box center [157, 33] width 13 height 6
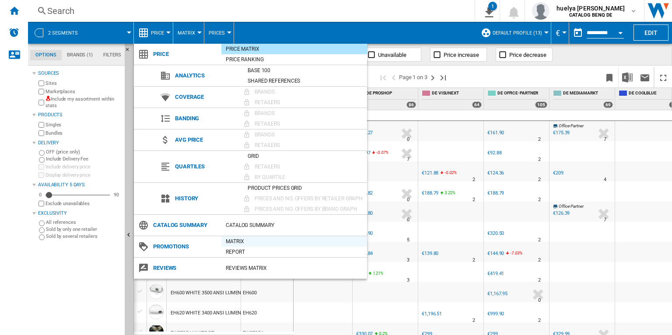
click at [238, 241] on div "Matrix" at bounding box center [294, 241] width 146 height 9
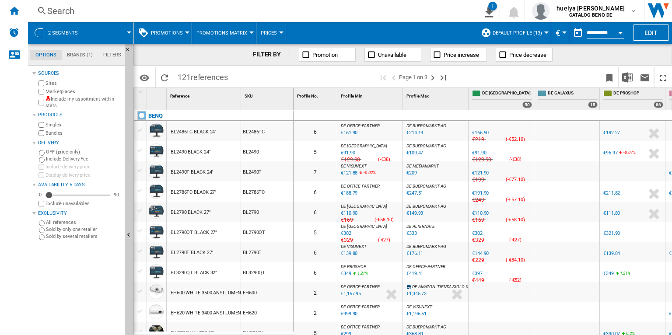
click at [113, 35] on span at bounding box center [109, 33] width 39 height 22
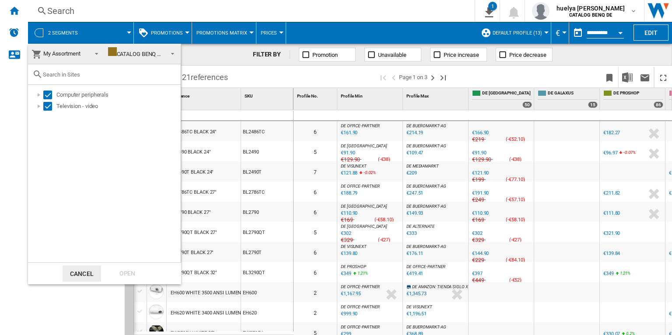
click at [113, 35] on md-backdrop at bounding box center [336, 167] width 672 height 335
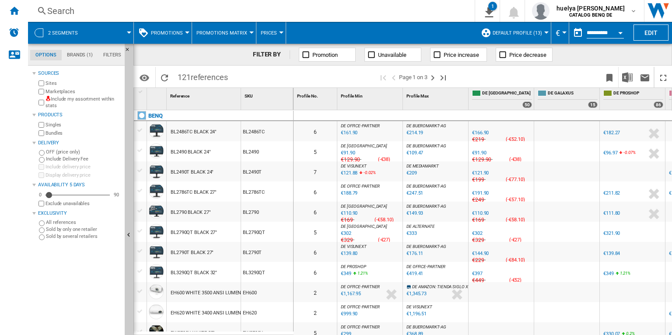
click at [111, 35] on span at bounding box center [109, 33] width 39 height 22
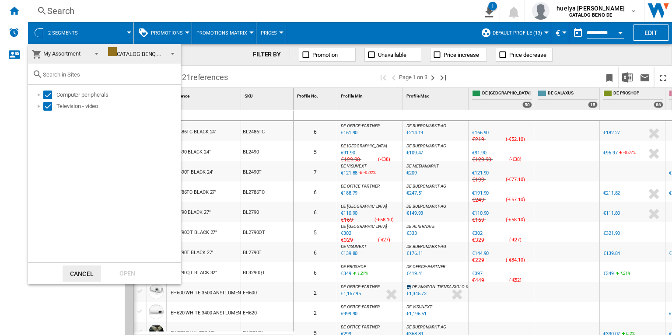
click at [223, 85] on md-backdrop at bounding box center [336, 167] width 672 height 335
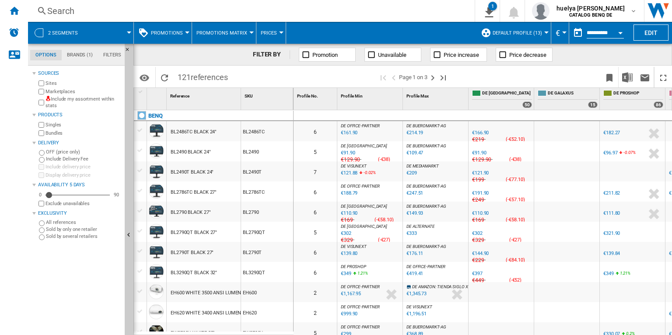
click at [155, 31] on span "Promotions" at bounding box center [167, 33] width 32 height 6
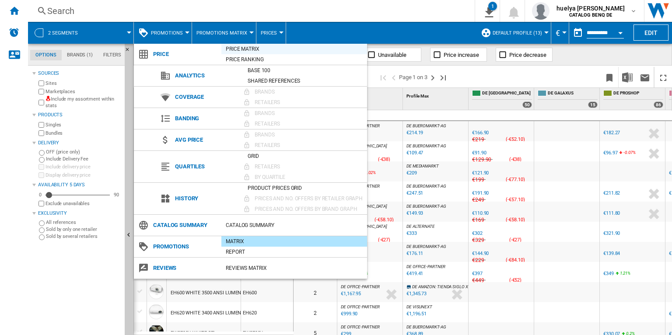
click at [245, 50] on div "Price Matrix" at bounding box center [294, 49] width 146 height 9
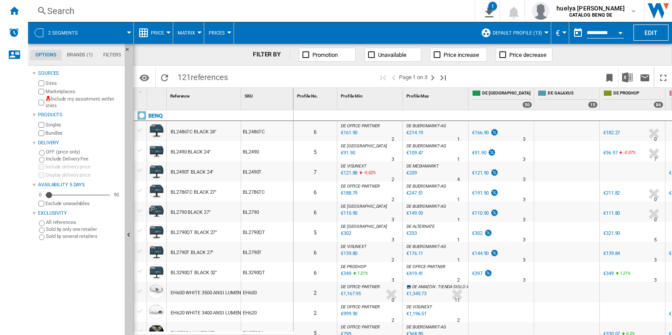
click at [201, 77] on span "references" at bounding box center [209, 77] width 37 height 9
click at [164, 36] on button "Price" at bounding box center [159, 33] width 17 height 22
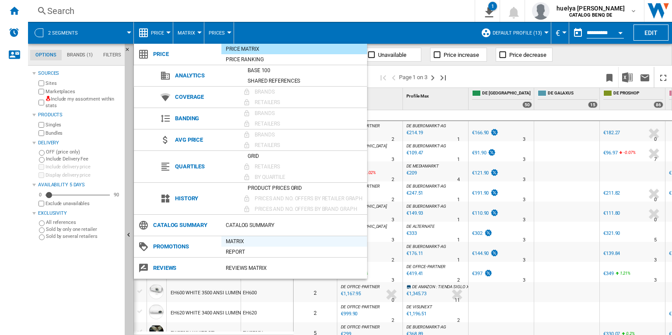
click at [237, 239] on div "Matrix" at bounding box center [294, 241] width 146 height 9
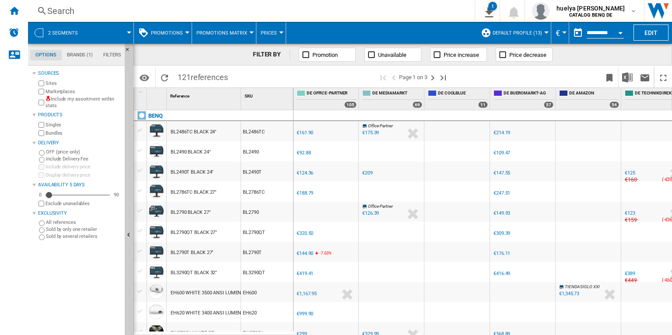
scroll to position [0, 437]
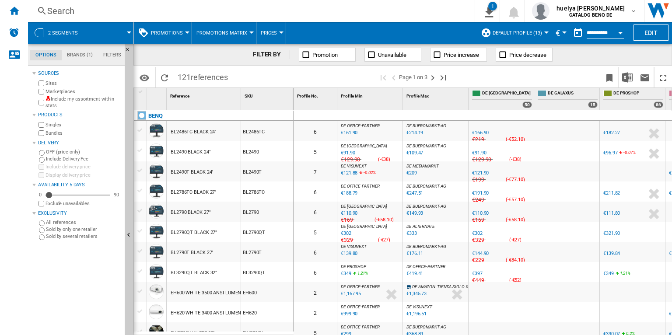
click at [244, 36] on button "Promotions Matrix" at bounding box center [223, 33] width 55 height 22
click at [176, 34] on md-backdrop at bounding box center [336, 167] width 672 height 335
click at [176, 34] on span "Promotions" at bounding box center [167, 33] width 32 height 6
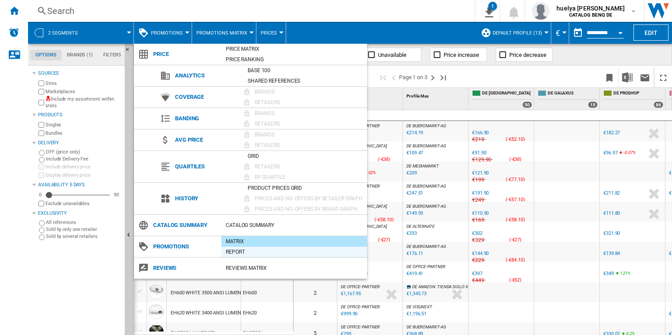
click at [239, 252] on div "Report" at bounding box center [294, 252] width 146 height 9
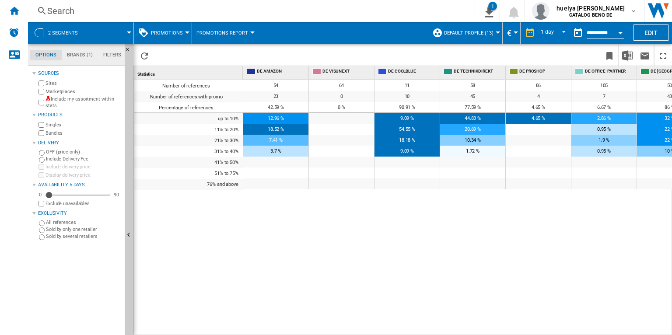
click at [225, 119] on div "up to 10%" at bounding box center [188, 118] width 109 height 11
click at [276, 85] on span "54" at bounding box center [275, 86] width 5 height 6
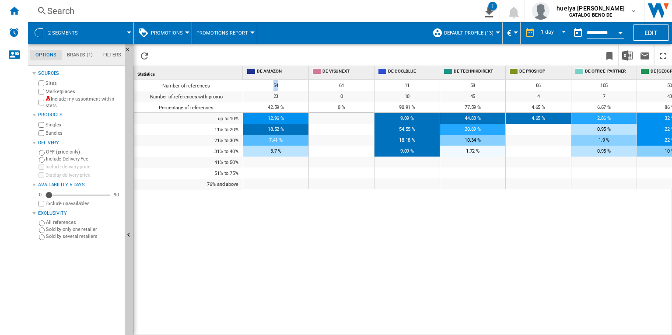
click at [276, 85] on span "54" at bounding box center [275, 86] width 5 height 6
click at [276, 98] on span "23" at bounding box center [275, 97] width 5 height 6
click at [271, 118] on span "12.96 %" at bounding box center [276, 118] width 16 height 6
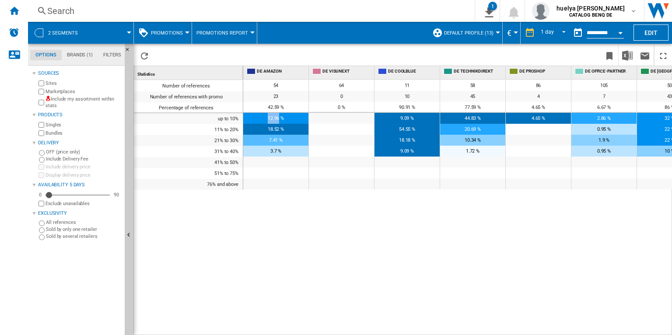
click at [271, 118] on span "12.96 %" at bounding box center [276, 118] width 16 height 6
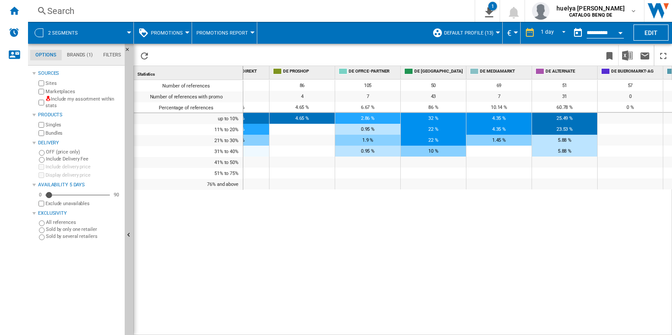
scroll to position [0, 180]
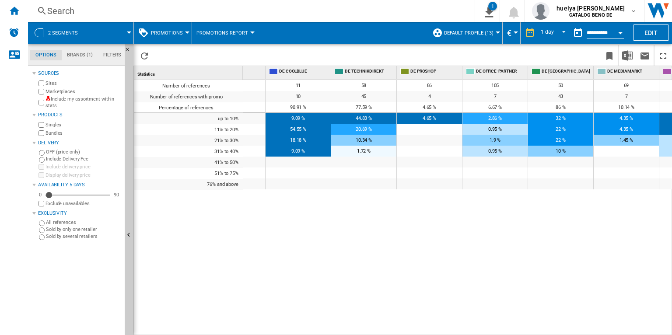
click at [224, 31] on span "Promotions Report" at bounding box center [222, 33] width 52 height 6
click at [172, 33] on md-backdrop at bounding box center [336, 167] width 672 height 335
click at [172, 33] on span "Promotions" at bounding box center [167, 33] width 32 height 6
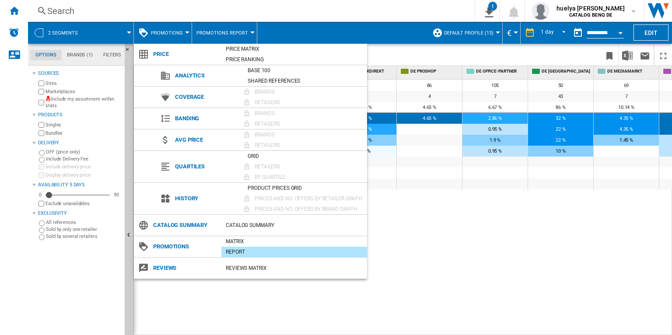
click at [172, 33] on md-backdrop at bounding box center [336, 167] width 672 height 335
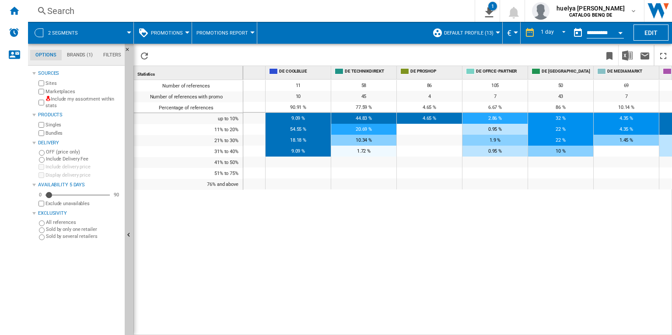
click at [180, 31] on span "Promotions" at bounding box center [167, 33] width 32 height 6
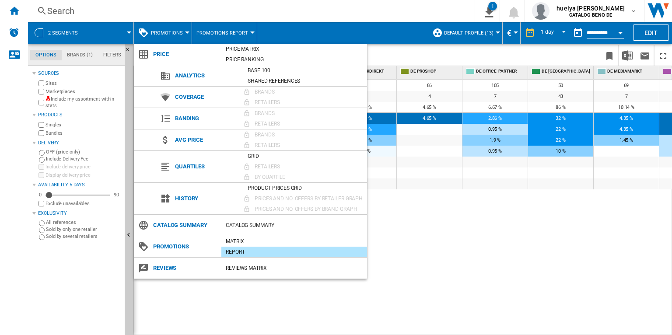
click at [180, 31] on md-backdrop at bounding box center [336, 167] width 672 height 335
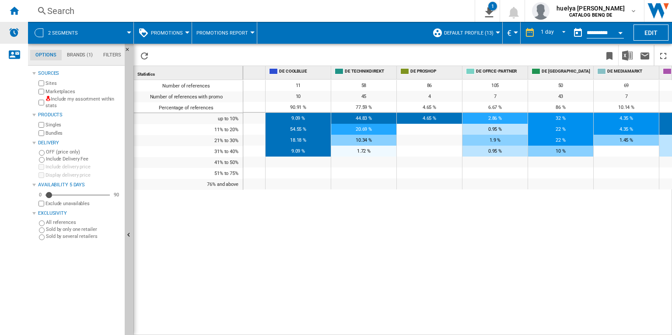
click at [16, 34] on img "Alerts" at bounding box center [14, 32] width 10 height 10
click at [167, 33] on span "Promotions" at bounding box center [167, 33] width 32 height 6
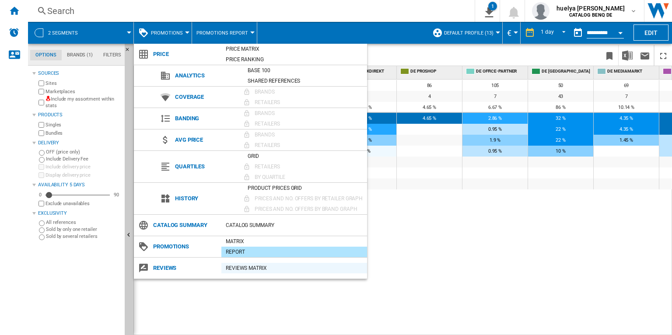
click at [245, 269] on div "REVIEWS Matrix" at bounding box center [294, 268] width 146 height 9
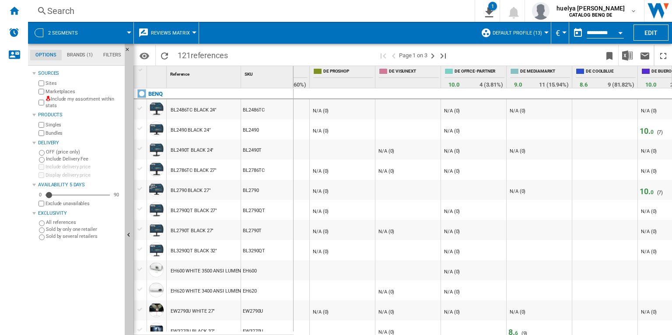
scroll to position [0, 135]
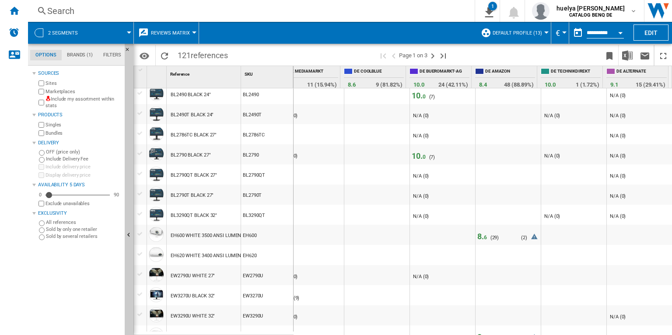
click at [415, 155] on span "10. 0" at bounding box center [419, 155] width 14 height 9
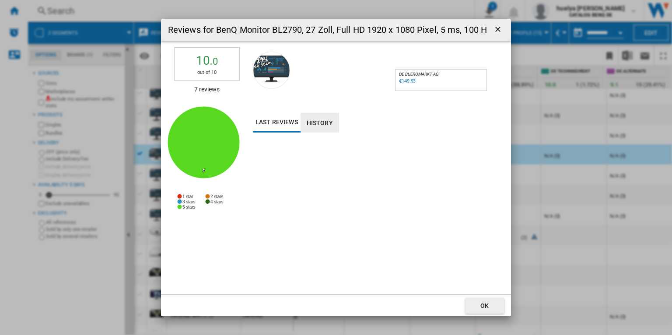
click at [324, 122] on button "History" at bounding box center [320, 123] width 38 height 20
click at [287, 128] on button "Last reviews" at bounding box center [277, 123] width 48 height 20
click at [496, 29] on ng-md-icon "getI18NText('BUTTONS.CLOSE_DIALOG')" at bounding box center [498, 30] width 10 height 10
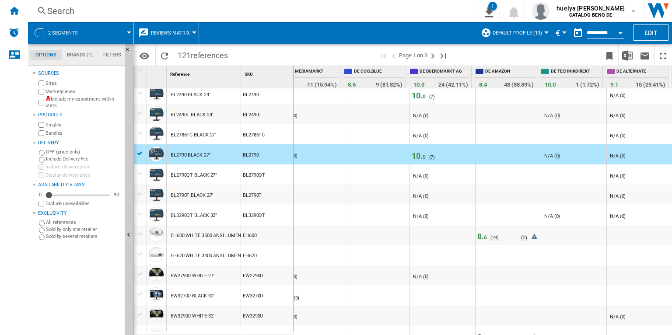
click at [484, 237] on span "6" at bounding box center [485, 237] width 3 height 6
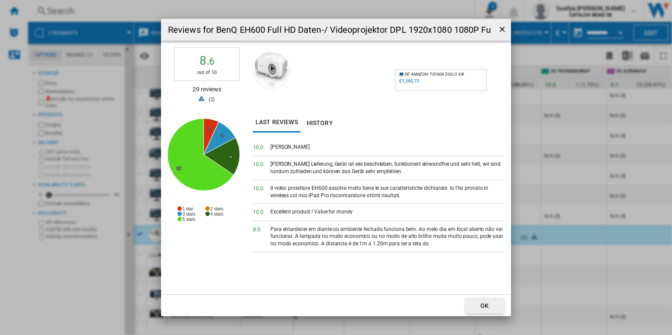
click at [294, 166] on div "[PERSON_NAME] Lieferung, Gerät ist wie beschrieben, funktioniert einwandfrei un…" at bounding box center [387, 168] width 234 height 15
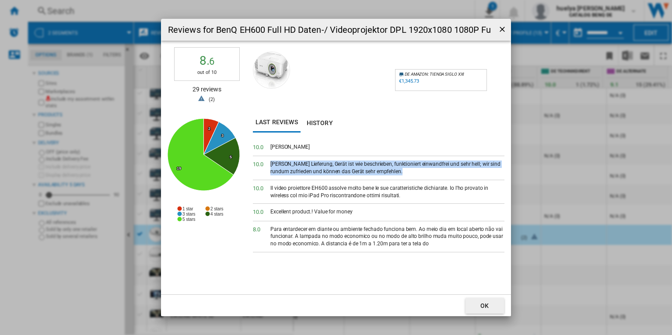
click at [294, 166] on div "[PERSON_NAME] Lieferung, Gerät ist wie beschrieben, funktioniert einwandfrei un…" at bounding box center [387, 168] width 234 height 15
click at [298, 187] on div "Il video proiettore EH600 assolve molto bene le sue caratteristiche dichiarate.…" at bounding box center [387, 192] width 234 height 15
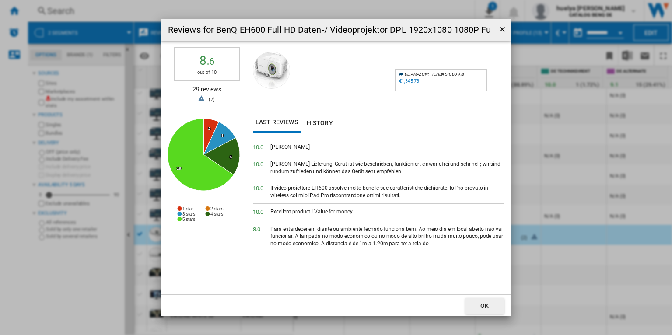
click at [298, 187] on div "Il video proiettore EH600 assolve molto bene le sue caratteristiche dichiarate.…" at bounding box center [387, 192] width 234 height 15
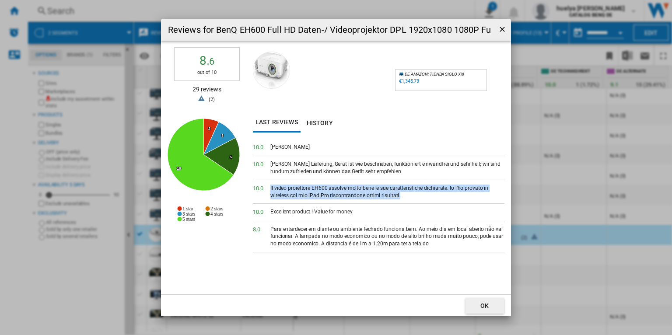
click at [302, 219] on div "10. 0 Excellent product.! Value for money" at bounding box center [379, 212] width 252 height 17
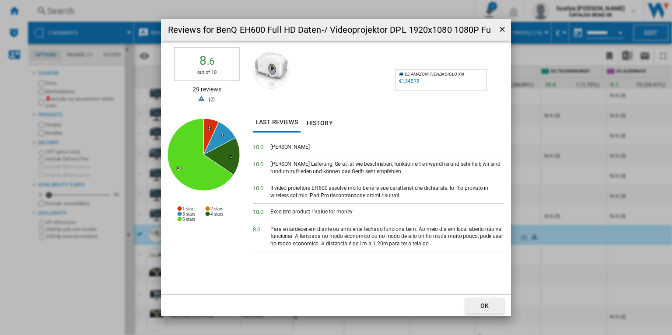
click at [302, 219] on div "10. 0 Excellent product.! Value for money" at bounding box center [379, 212] width 252 height 17
click at [305, 234] on div "Para entardecer em diante ou ambiente fechado funciona bem. Ao meio dia em loca…" at bounding box center [387, 237] width 234 height 22
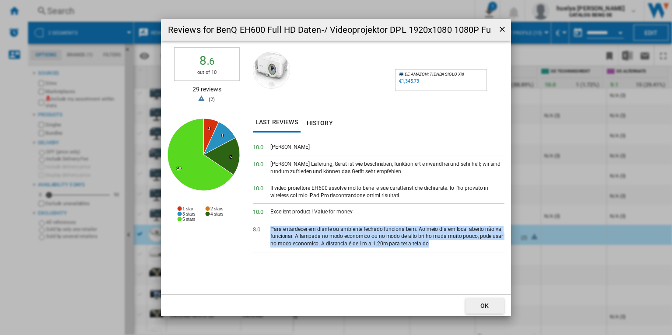
click at [305, 234] on div "Para entardecer em diante ou ambiente fechado funciona bem. Ao meio dia em loca…" at bounding box center [387, 237] width 234 height 22
click at [296, 168] on div "[PERSON_NAME] Lieferung, Gerät ist wie beschrieben, funktioniert einwandfrei un…" at bounding box center [387, 168] width 234 height 15
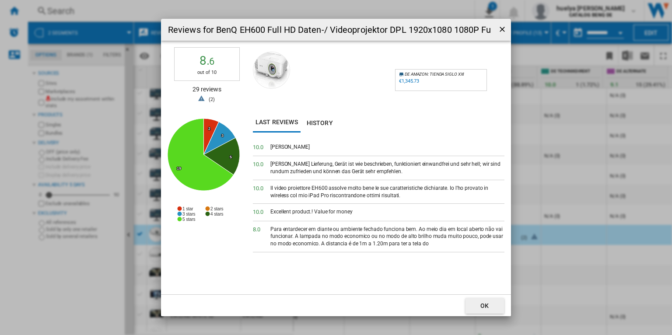
click at [292, 236] on div "Para entardecer em diante ou ambiente fechado funciona bem. Ao meio dia em loca…" at bounding box center [387, 237] width 234 height 22
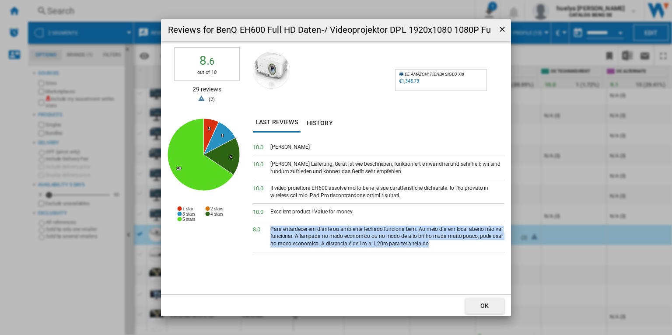
click at [292, 236] on div "Para entardecer em diante ou ambiente fechado funciona bem. Ao meio dia em loca…" at bounding box center [387, 237] width 234 height 22
click at [504, 30] on ng-md-icon "getI18NText('BUTTONS.CLOSE_DIALOG')" at bounding box center [503, 30] width 10 height 10
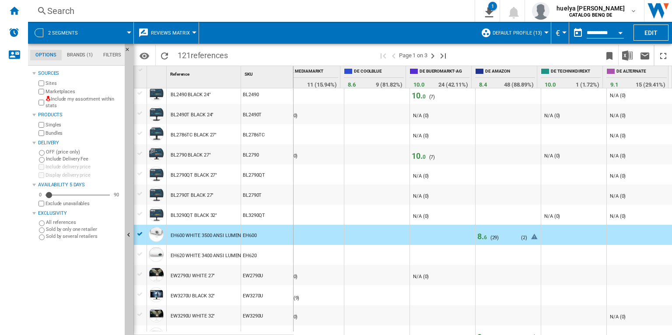
click at [180, 35] on span "Reviews Matrix" at bounding box center [170, 33] width 39 height 6
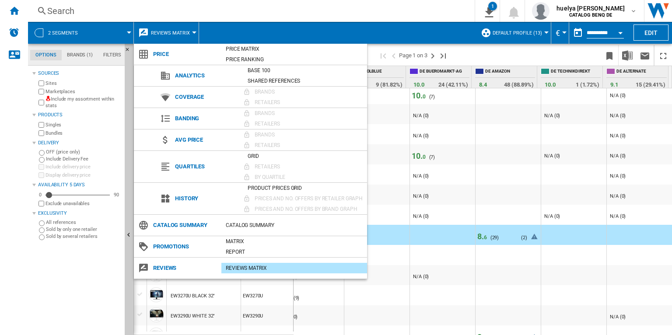
click at [377, 128] on md-backdrop at bounding box center [336, 167] width 672 height 335
